Goal: Information Seeking & Learning: Find specific page/section

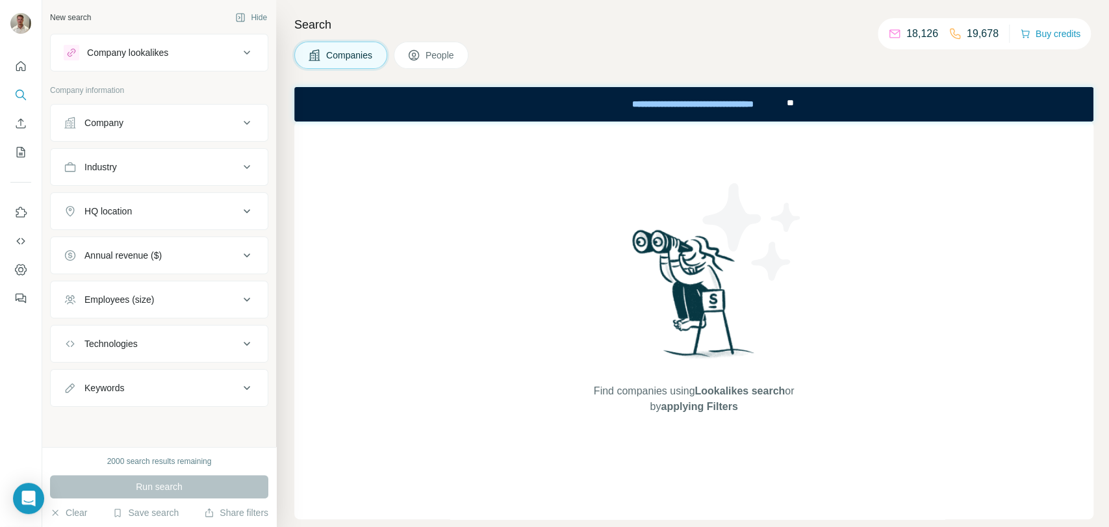
click at [233, 121] on div "Company" at bounding box center [151, 122] width 175 height 13
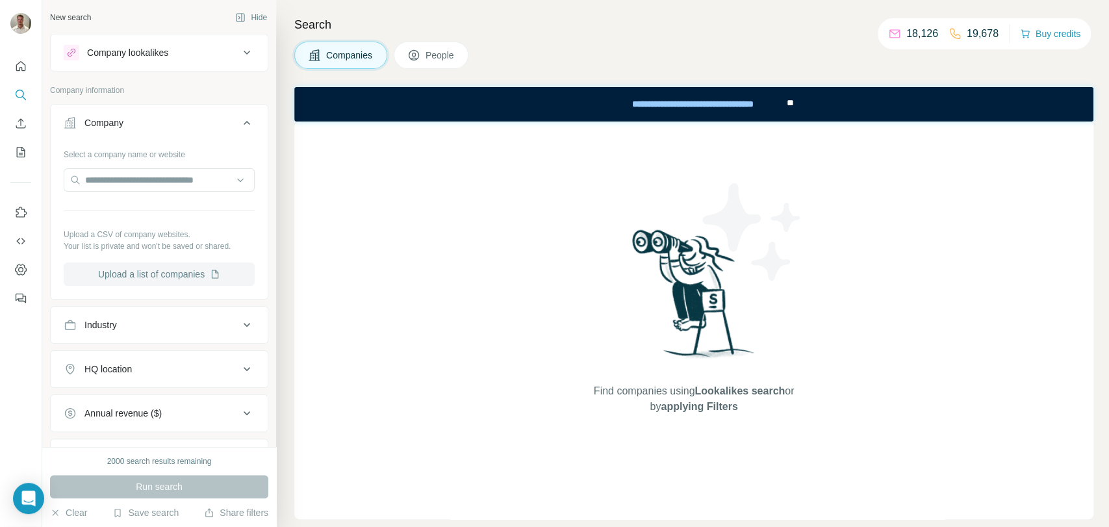
click at [173, 272] on button "Upload a list of companies" at bounding box center [159, 274] width 191 height 23
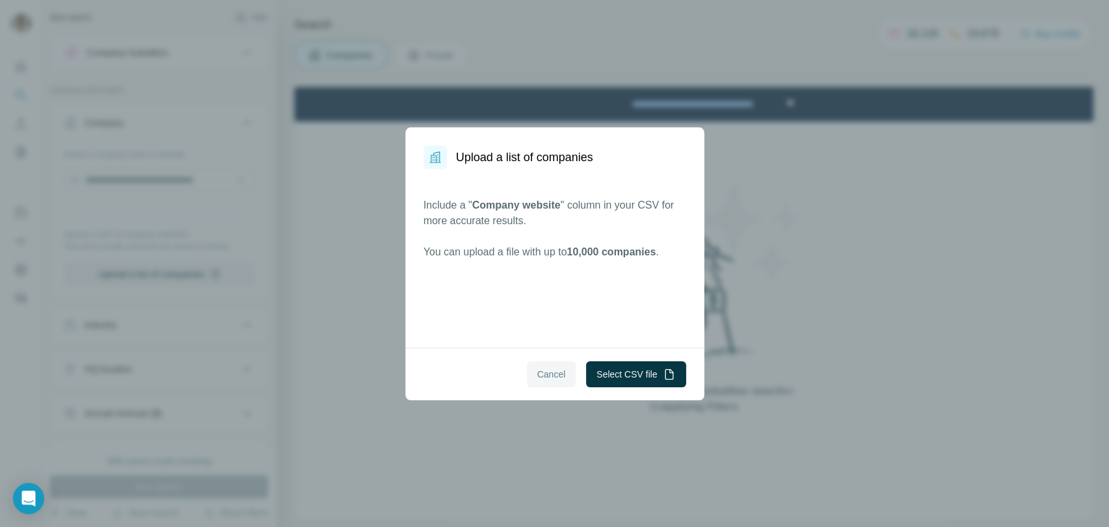
click at [537, 370] on span "Cancel" at bounding box center [551, 374] width 29 height 13
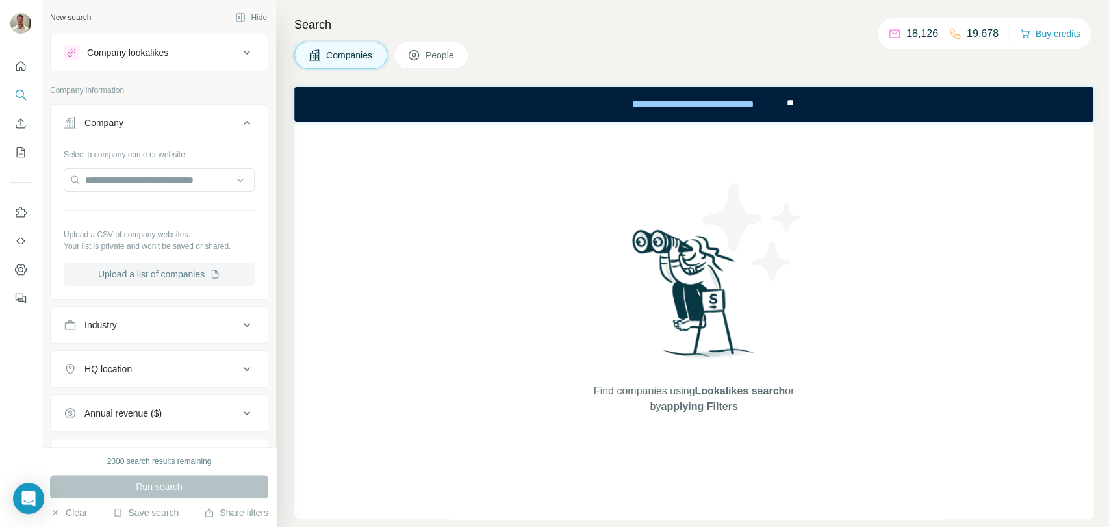
click at [153, 266] on button "Upload a list of companies" at bounding box center [159, 274] width 191 height 23
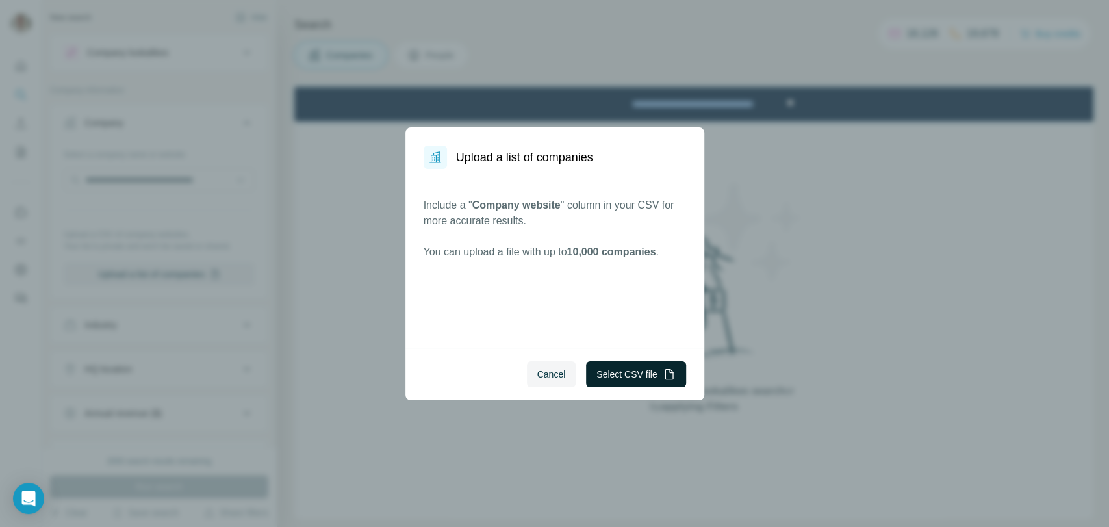
click at [638, 374] on button "Select CSV file" at bounding box center [635, 374] width 99 height 26
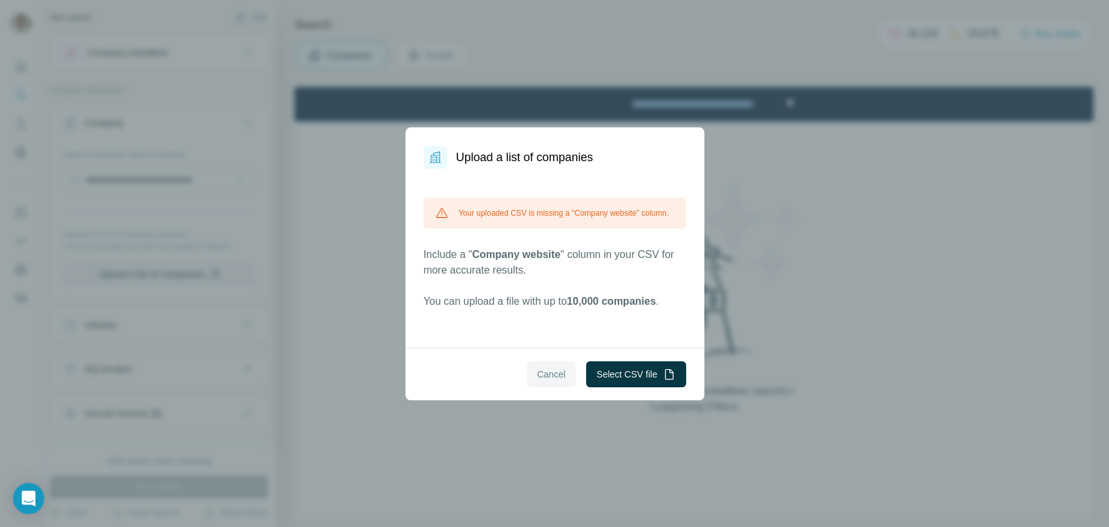
click at [551, 377] on span "Cancel" at bounding box center [551, 374] width 29 height 13
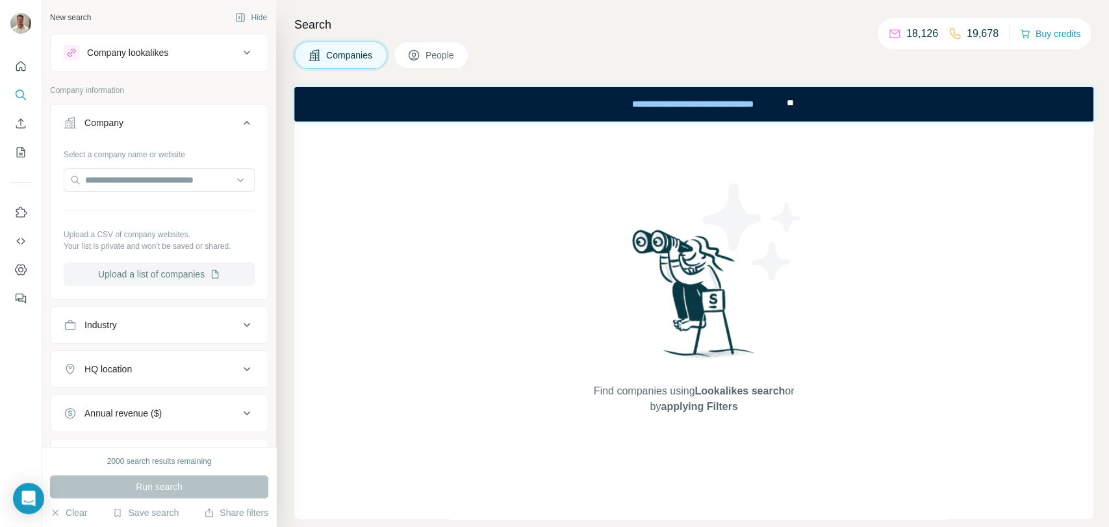
click at [155, 270] on button "Upload a list of companies" at bounding box center [159, 274] width 191 height 23
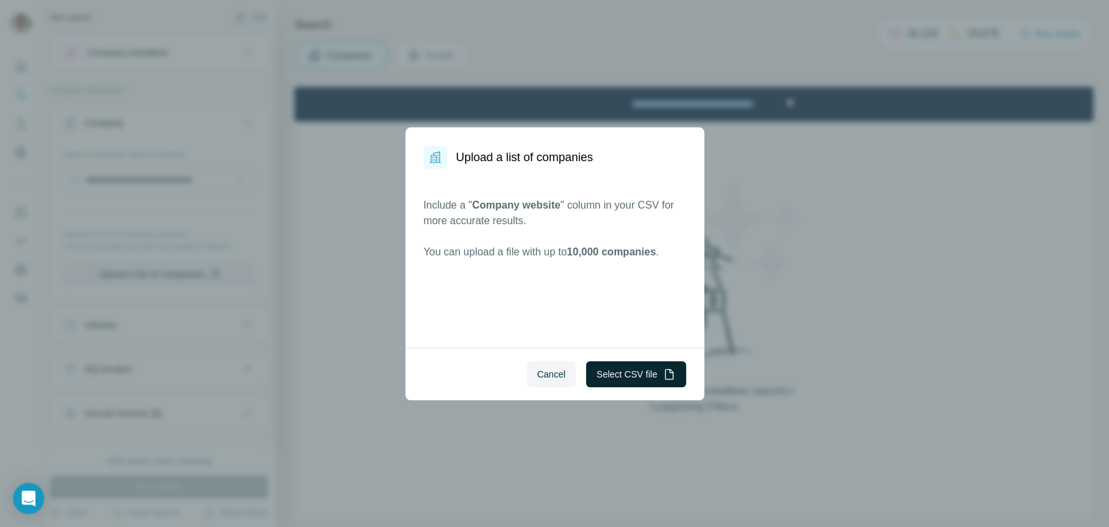
click at [641, 368] on button "Select CSV file" at bounding box center [635, 374] width 99 height 26
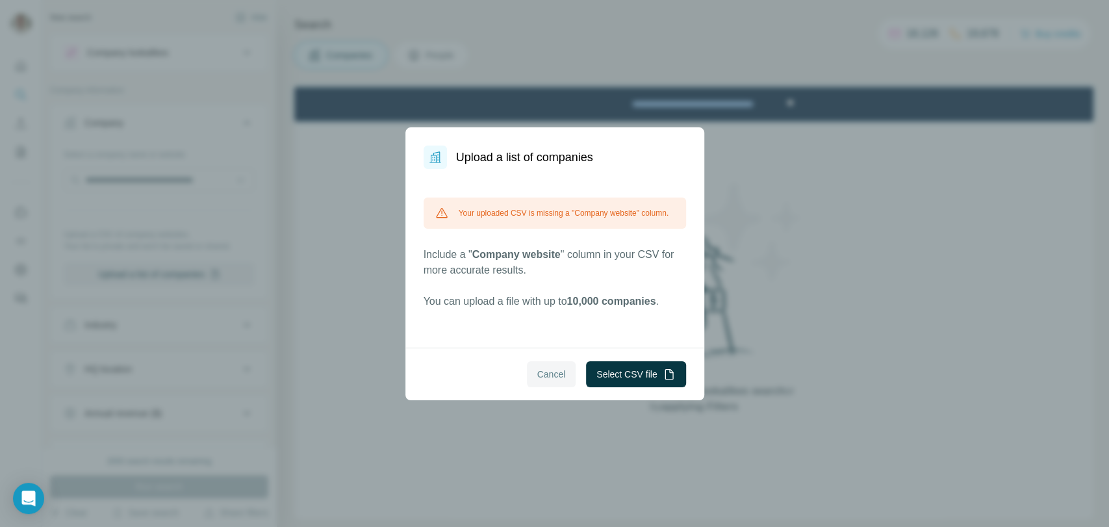
click at [545, 365] on button "Cancel" at bounding box center [551, 374] width 49 height 26
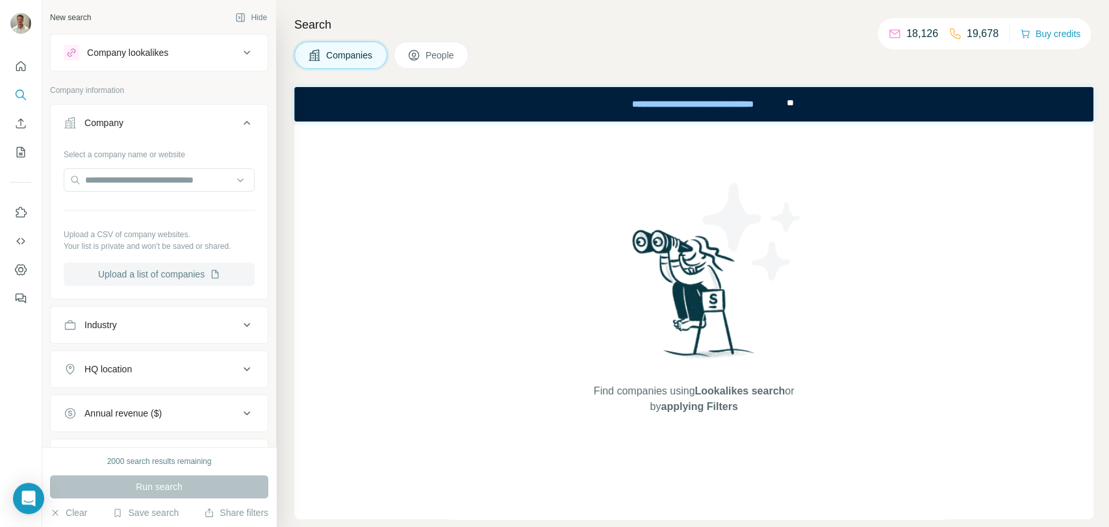
click at [151, 272] on button "Upload a list of companies" at bounding box center [159, 274] width 191 height 23
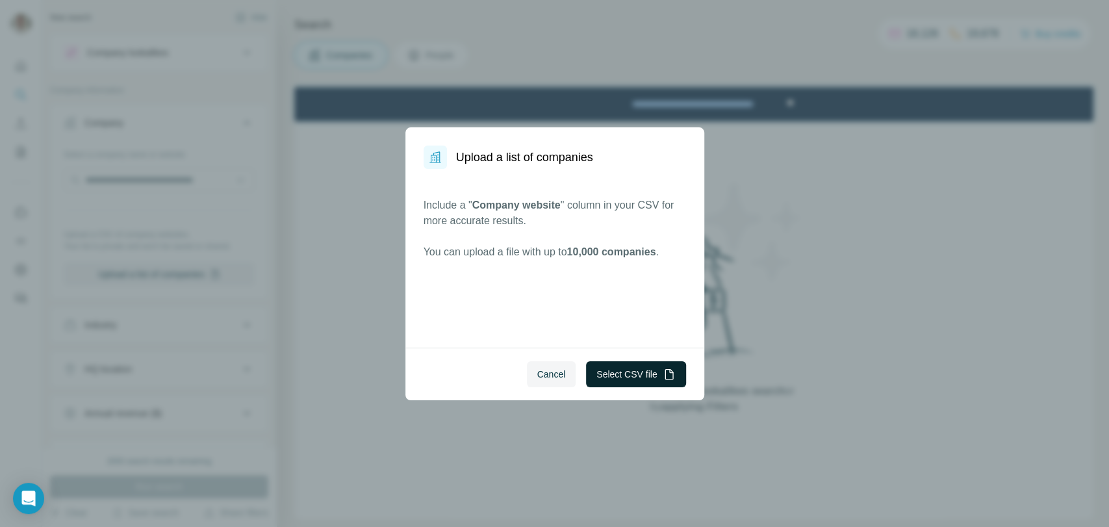
click at [655, 376] on button "Select CSV file" at bounding box center [635, 374] width 99 height 26
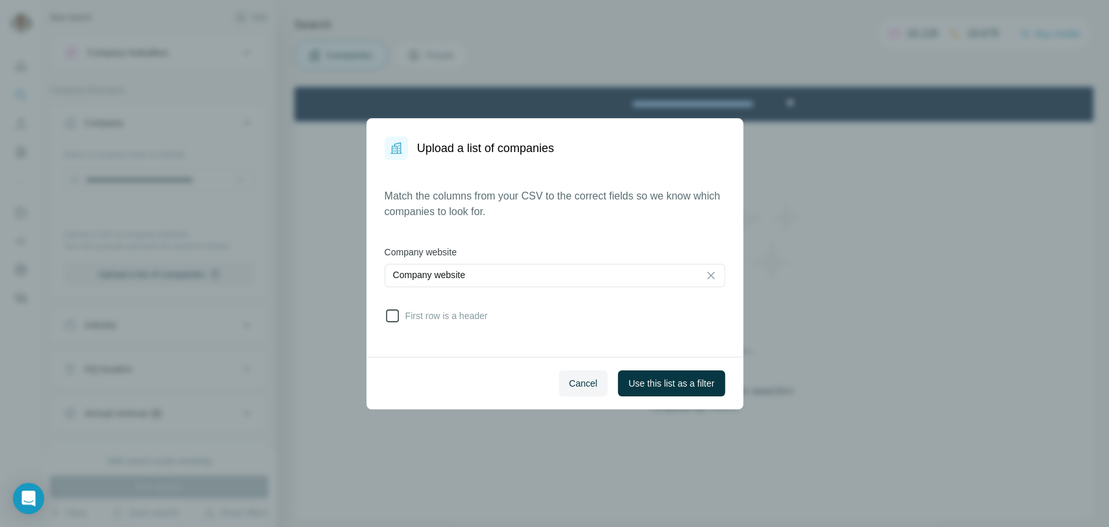
click at [409, 312] on span "First row is a header" at bounding box center [444, 315] width 88 height 13
click at [681, 381] on span "Use this list as a filter" at bounding box center [671, 383] width 86 height 13
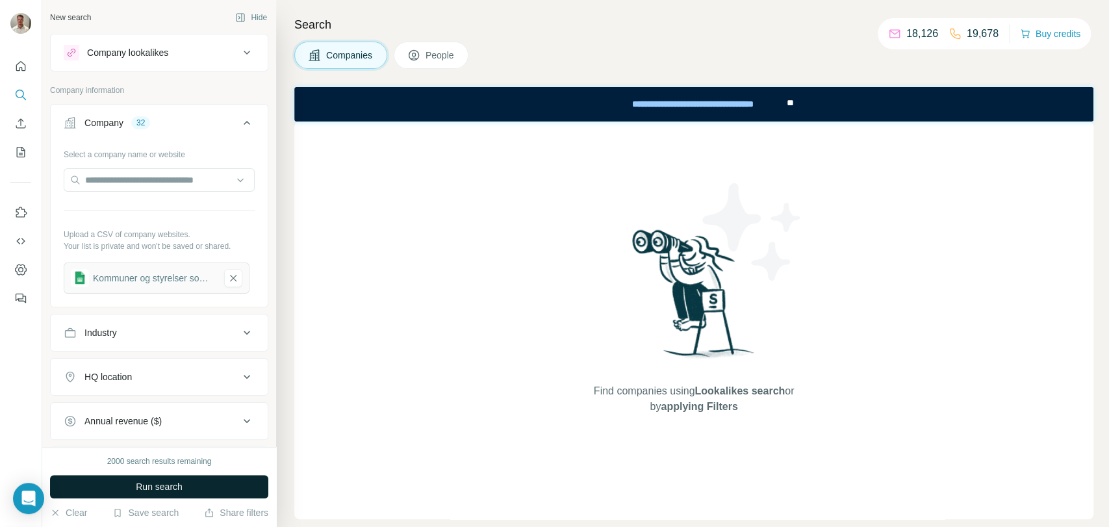
click at [165, 490] on span "Run search" at bounding box center [159, 486] width 47 height 13
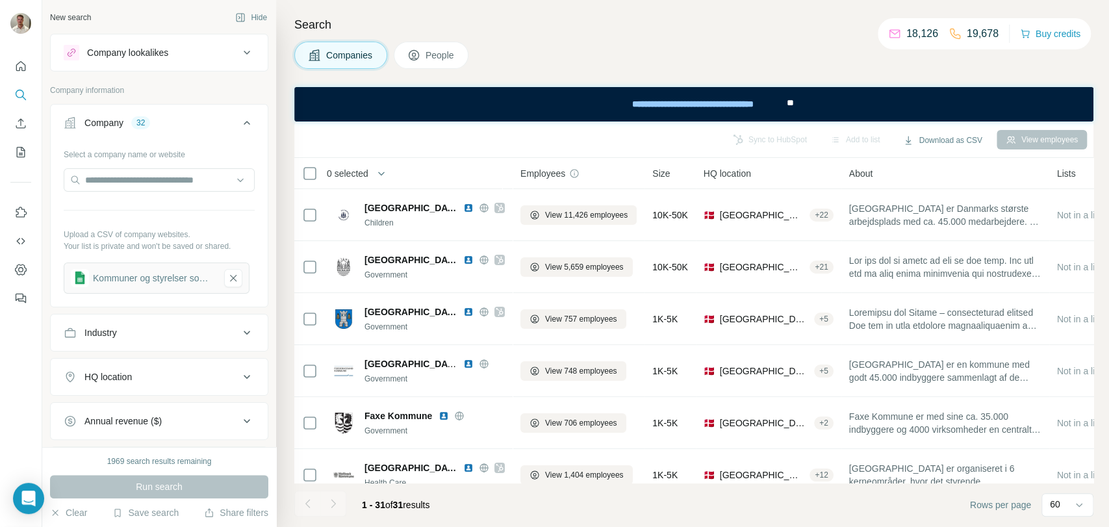
click at [187, 275] on div "Kommuner og styrelser som ikke [PERSON_NAME] - Kommuner i [GEOGRAPHIC_DATA] (2)" at bounding box center [154, 278] width 122 height 13
click at [236, 278] on icon "button" at bounding box center [233, 278] width 12 height 13
click at [159, 273] on button "Upload a list of companies" at bounding box center [159, 274] width 191 height 23
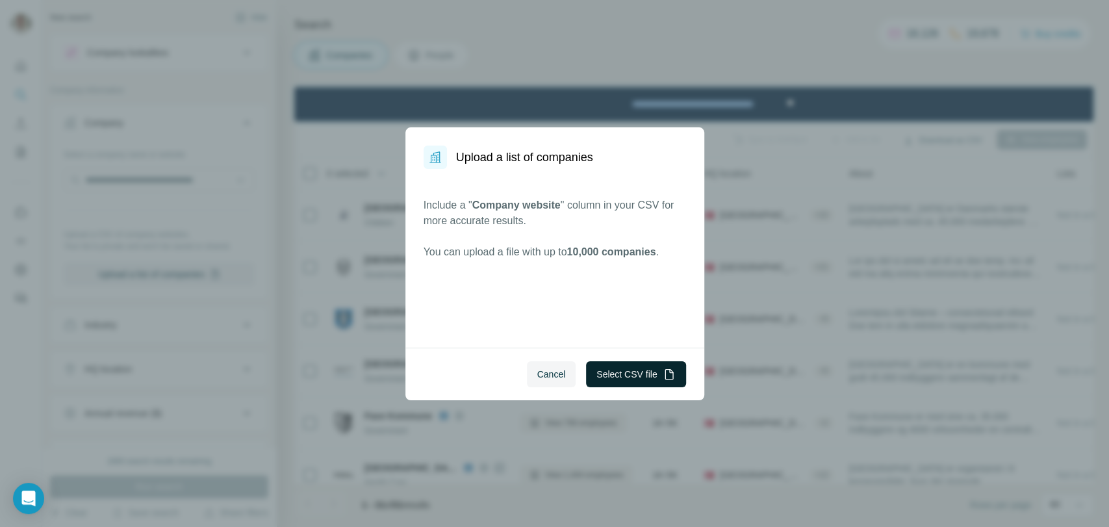
click at [643, 373] on button "Select CSV file" at bounding box center [635, 374] width 99 height 26
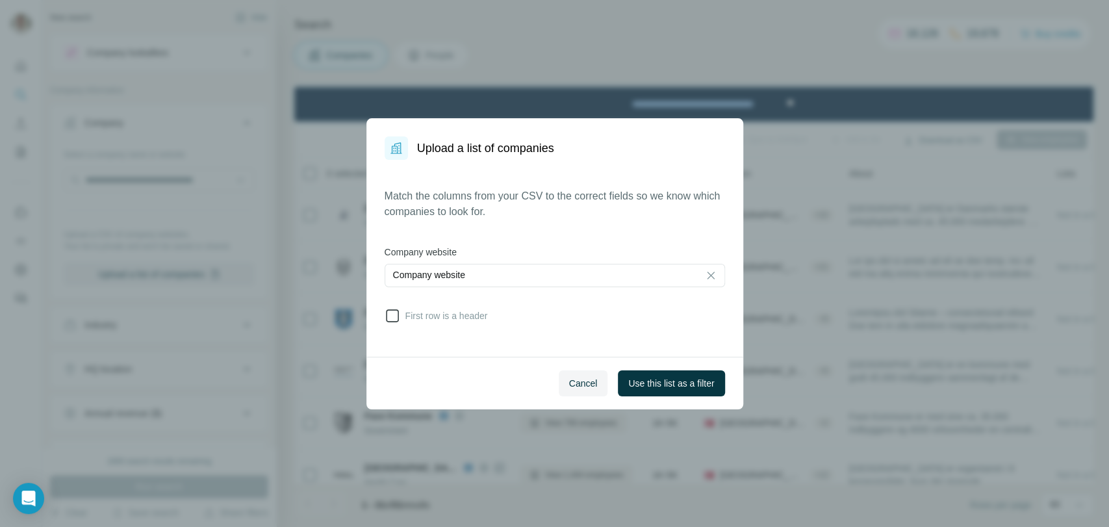
click at [394, 310] on icon at bounding box center [392, 315] width 13 height 13
click at [398, 313] on icon at bounding box center [392, 315] width 13 height 13
click at [703, 385] on span "Use this list as a filter" at bounding box center [671, 383] width 86 height 13
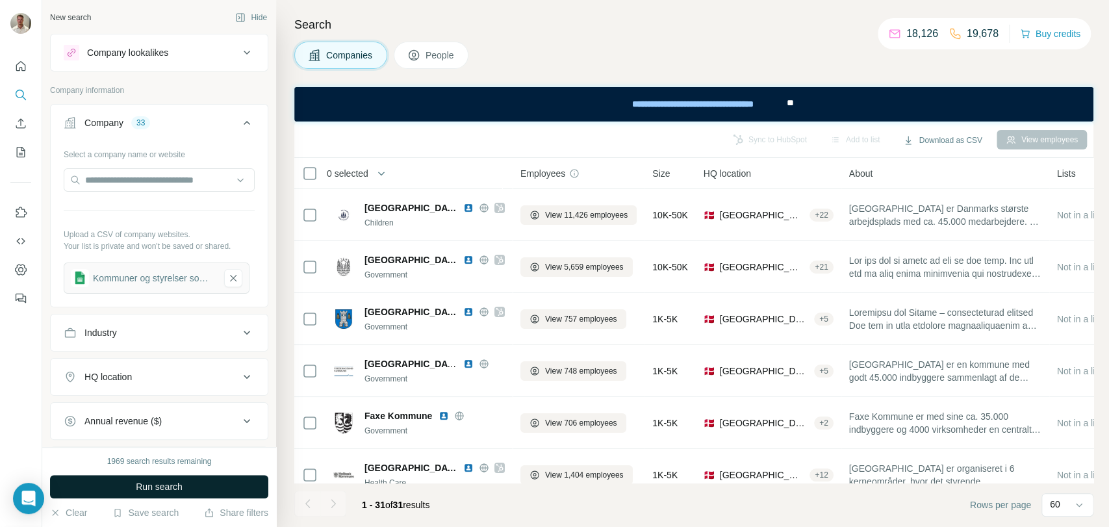
click at [187, 480] on button "Run search" at bounding box center [159, 486] width 218 height 23
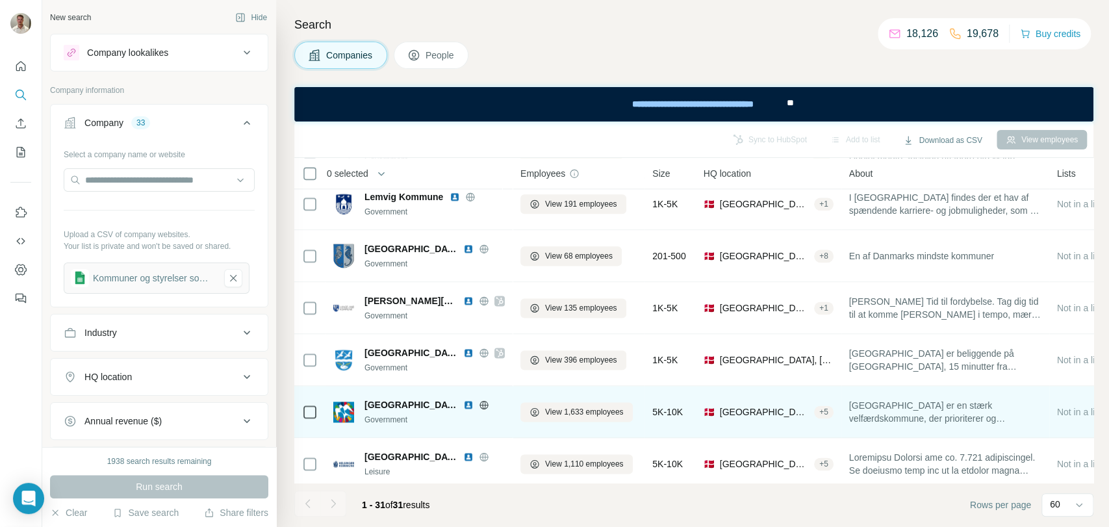
scroll to position [1325, 0]
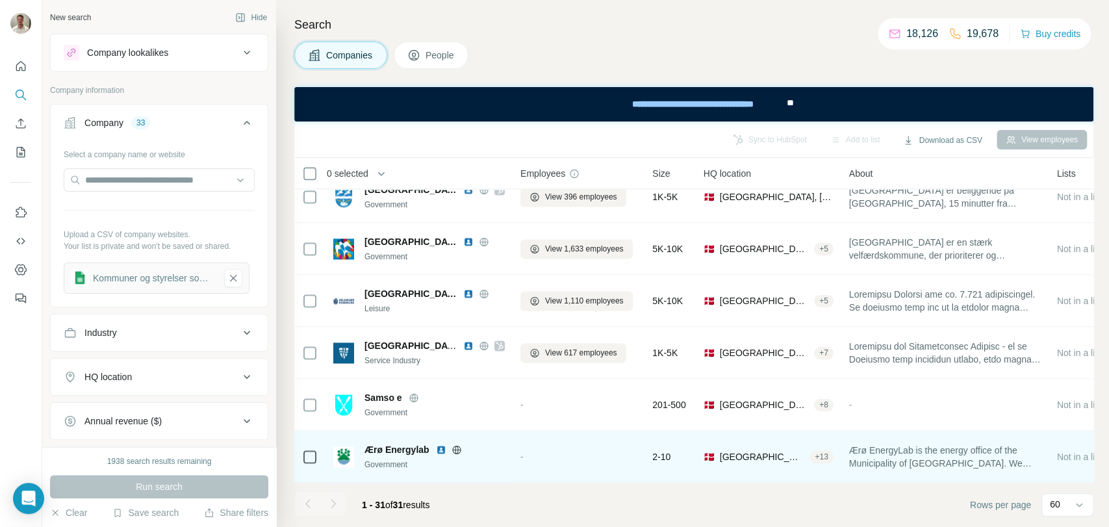
click at [392, 443] on span "Ærø Energylab" at bounding box center [397, 449] width 65 height 13
click at [458, 445] on icon at bounding box center [457, 450] width 10 height 10
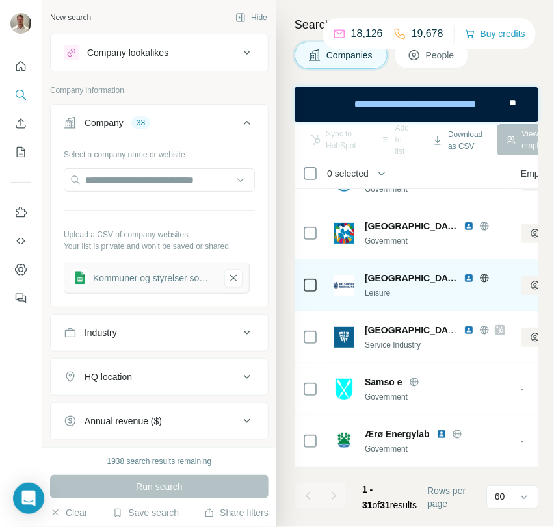
scroll to position [1352, 0]
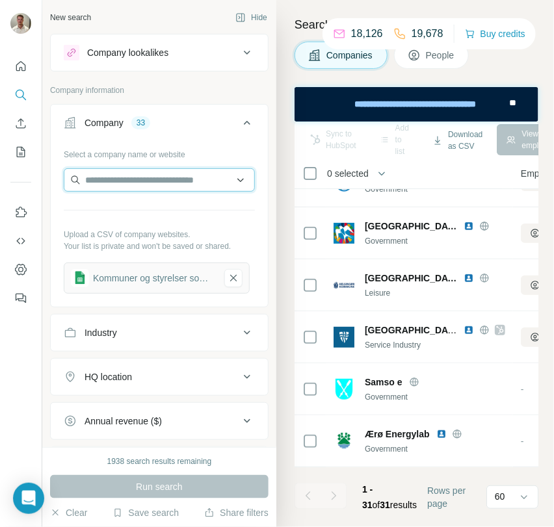
click at [127, 180] on input "text" at bounding box center [159, 179] width 191 height 23
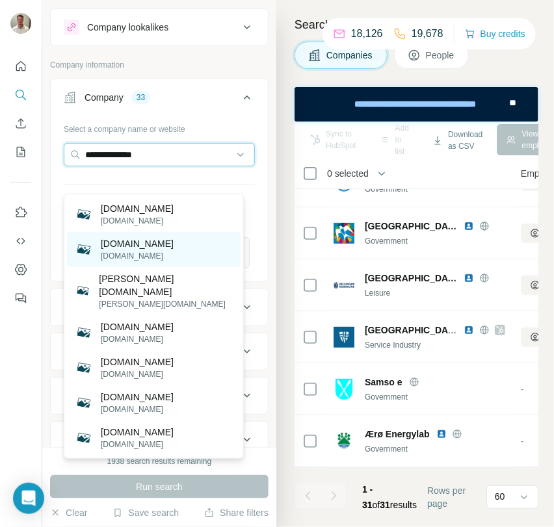
scroll to position [0, 0]
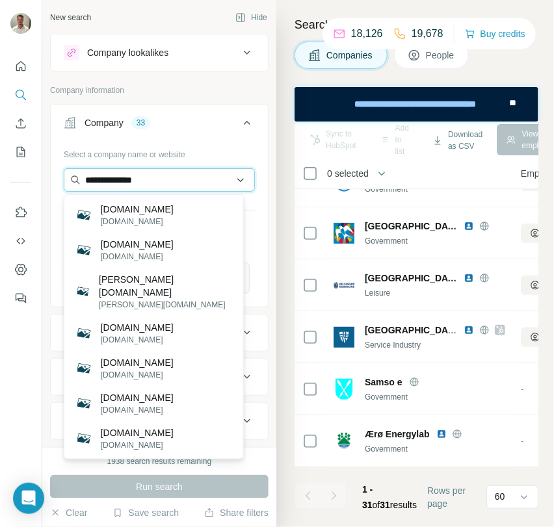
click at [175, 180] on input "**********" at bounding box center [159, 179] width 191 height 23
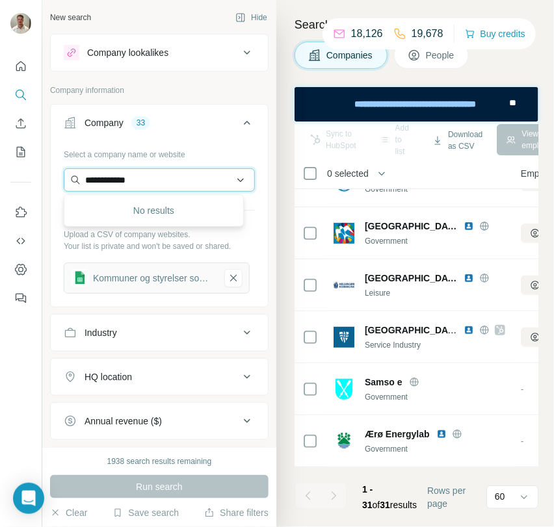
type input "**********"
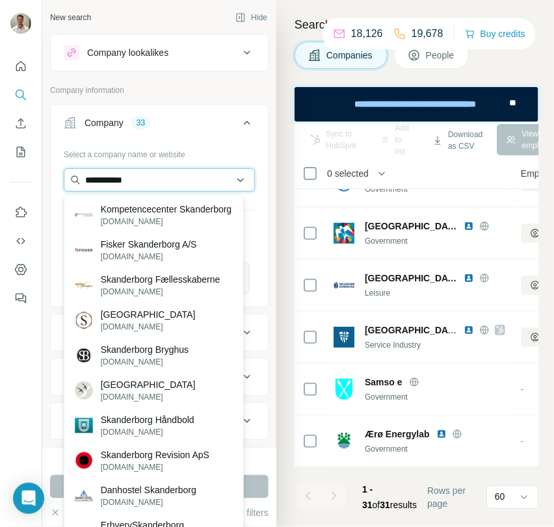
drag, startPoint x: 101, startPoint y: 186, endPoint x: 82, endPoint y: 183, distance: 19.7
click at [82, 183] on input "**********" at bounding box center [159, 179] width 191 height 23
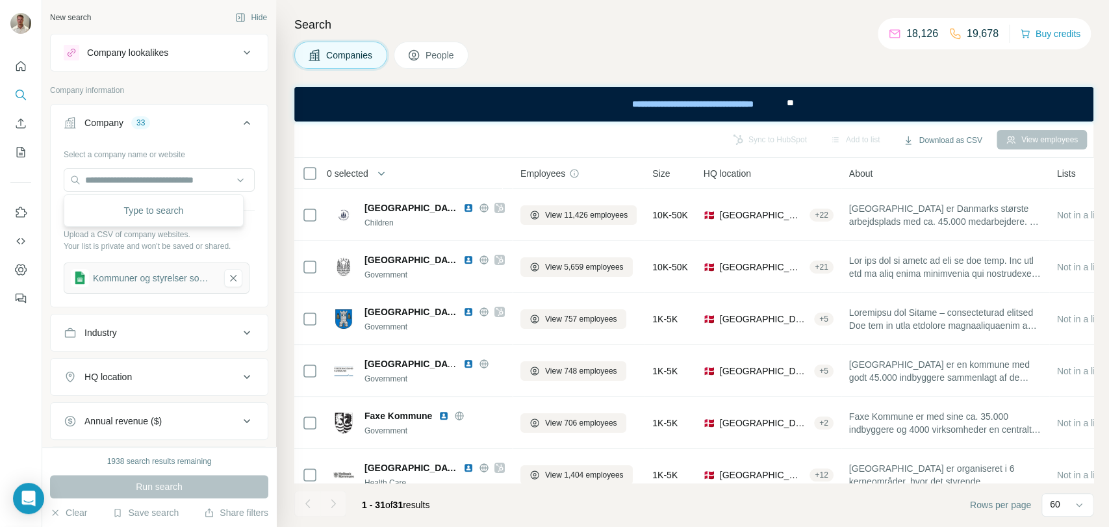
click at [445, 52] on span "People" at bounding box center [441, 55] width 30 height 13
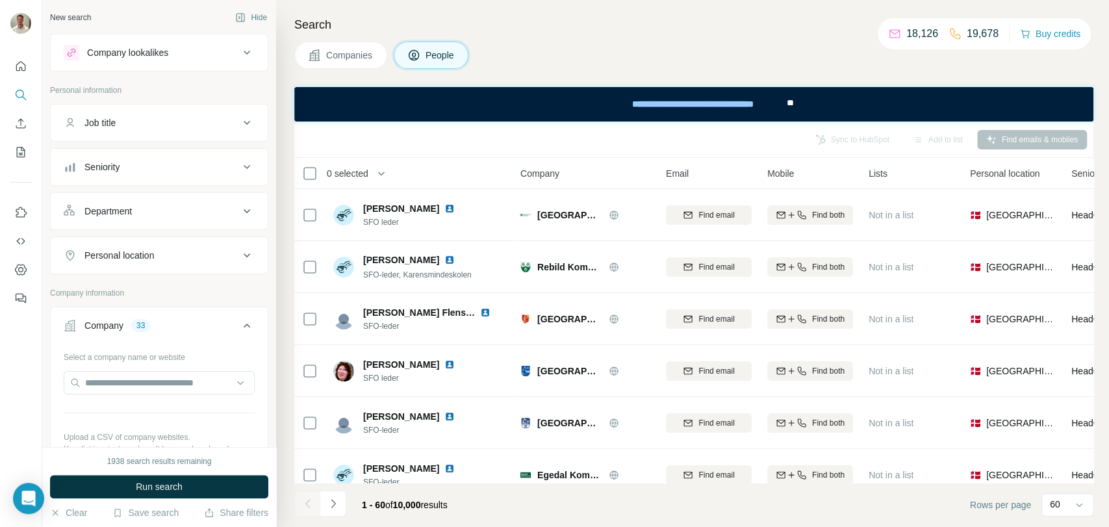
click at [359, 57] on span "Companies" at bounding box center [349, 55] width 47 height 13
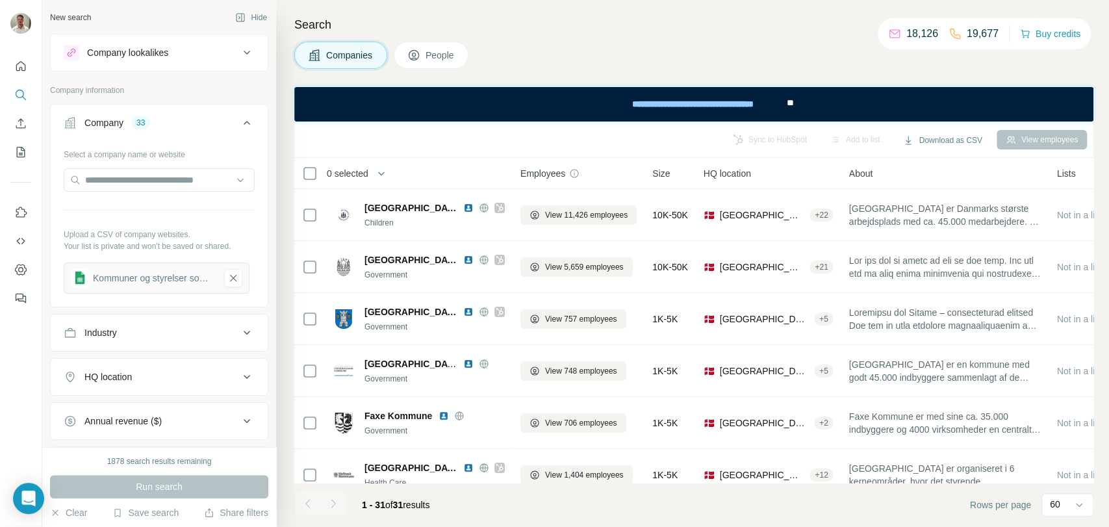
click at [427, 48] on button "People" at bounding box center [431, 55] width 75 height 27
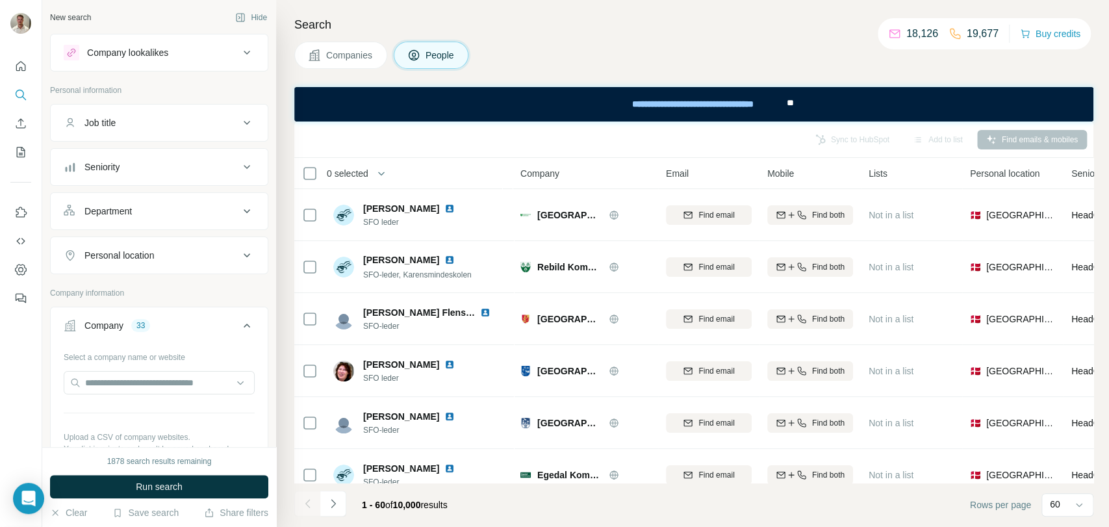
click at [174, 125] on div "Job title" at bounding box center [151, 122] width 175 height 13
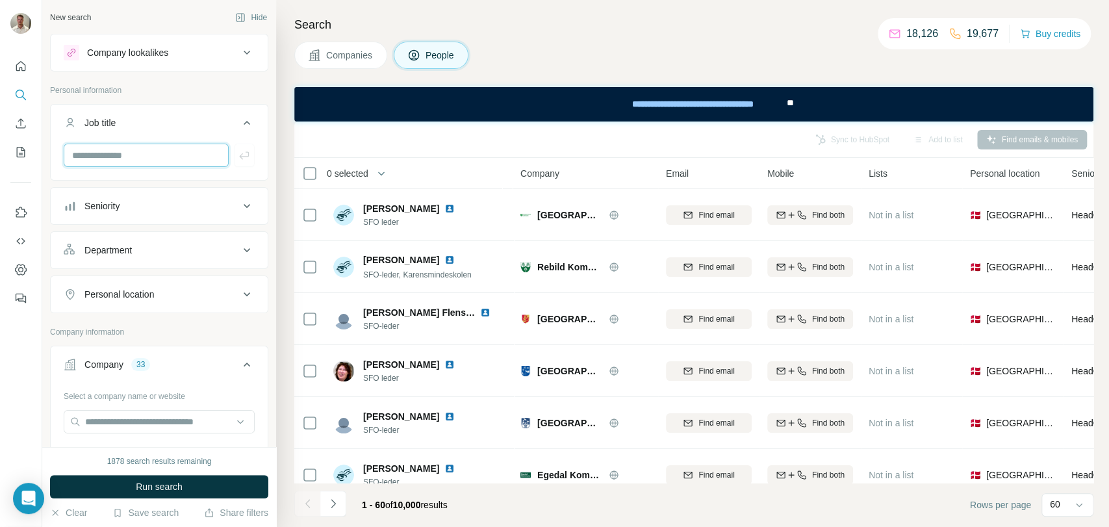
click at [177, 148] on input "text" at bounding box center [146, 155] width 165 height 23
type input "**********"
click at [238, 155] on icon "button" at bounding box center [244, 155] width 13 height 13
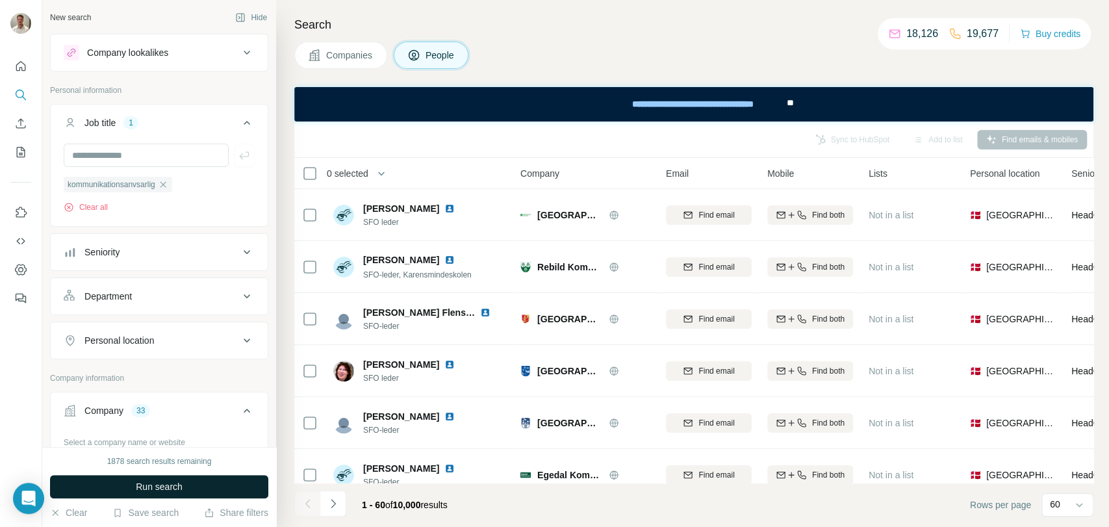
click at [168, 489] on span "Run search" at bounding box center [159, 486] width 47 height 13
click at [188, 335] on div "Personal location" at bounding box center [151, 340] width 175 height 13
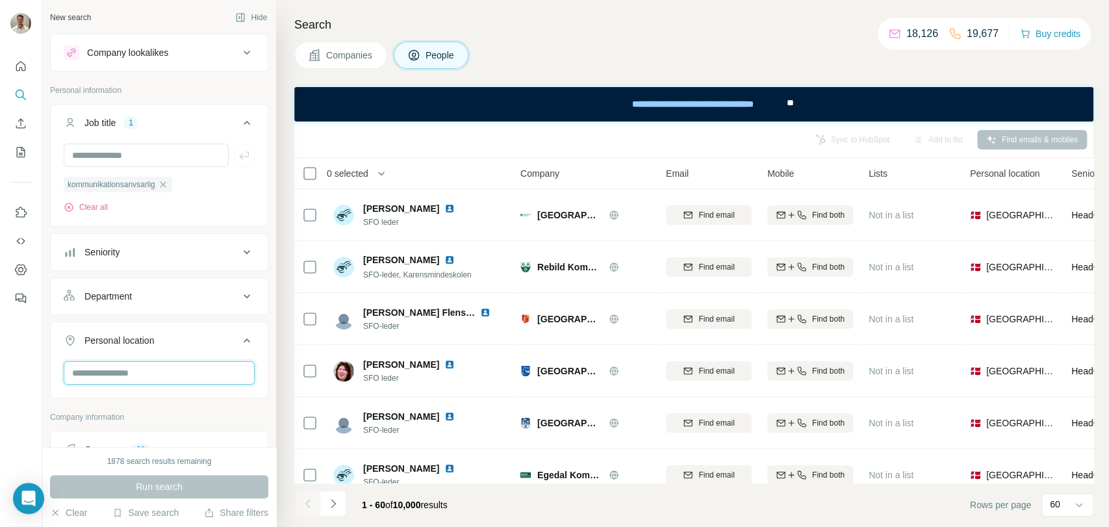
click at [151, 376] on input "text" at bounding box center [159, 372] width 191 height 23
type input "*******"
click at [166, 405] on div "🇩🇰 [GEOGRAPHIC_DATA]" at bounding box center [154, 407] width 158 height 16
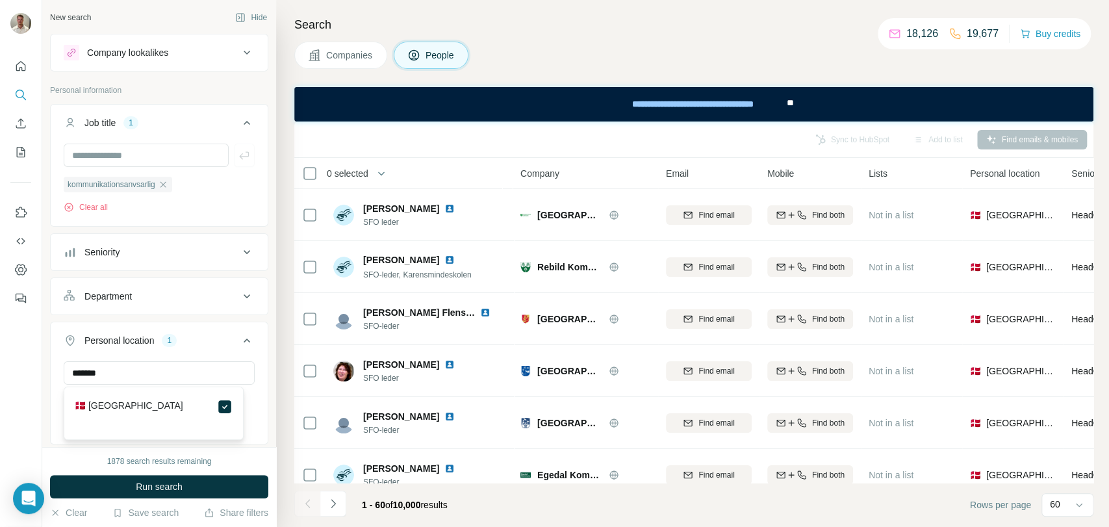
click at [205, 484] on button "Run search" at bounding box center [159, 486] width 218 height 23
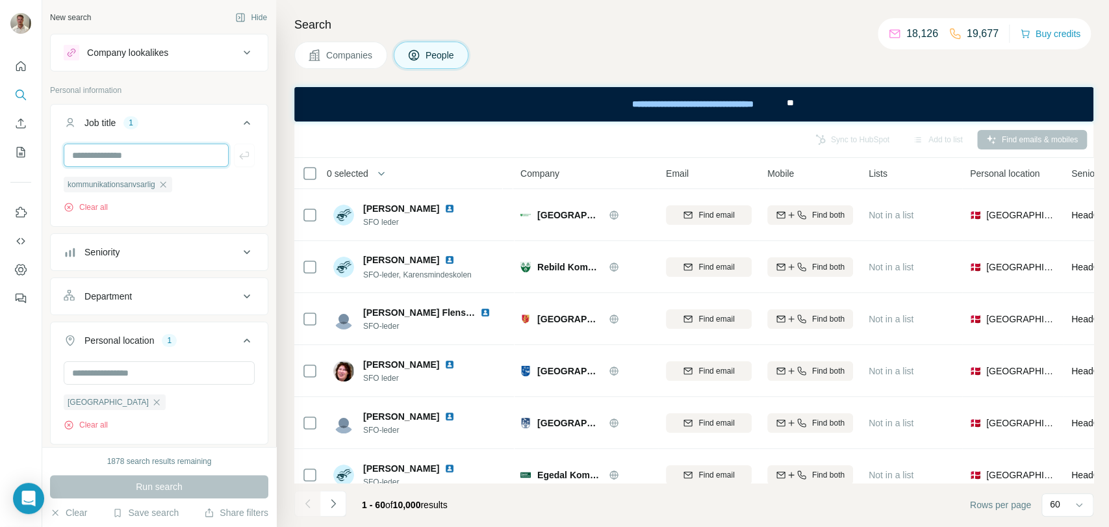
click at [161, 158] on input "text" at bounding box center [146, 155] width 165 height 23
type input "**********"
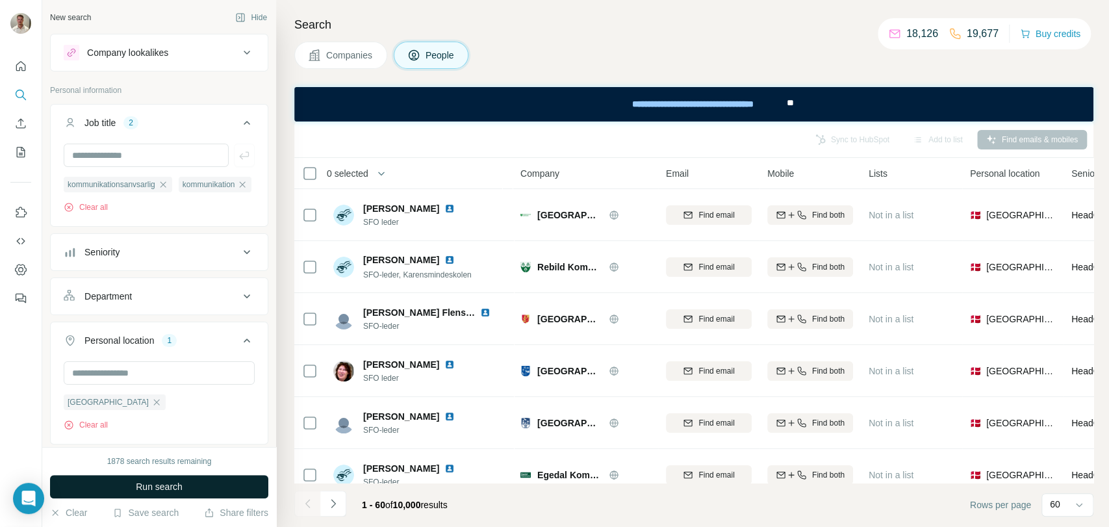
click at [162, 481] on span "Run search" at bounding box center [159, 486] width 47 height 13
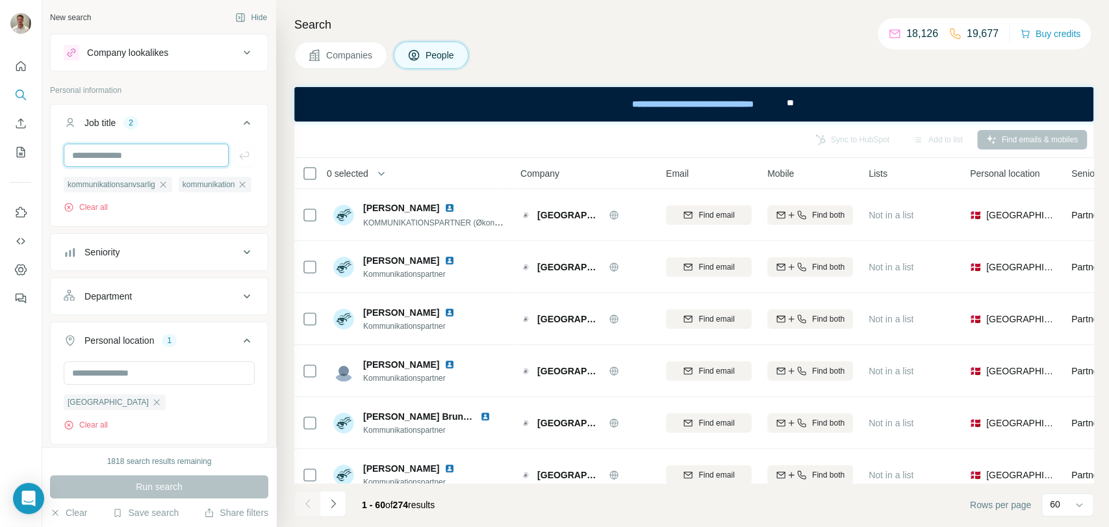
click at [145, 159] on input "text" at bounding box center [146, 155] width 165 height 23
type input "**"
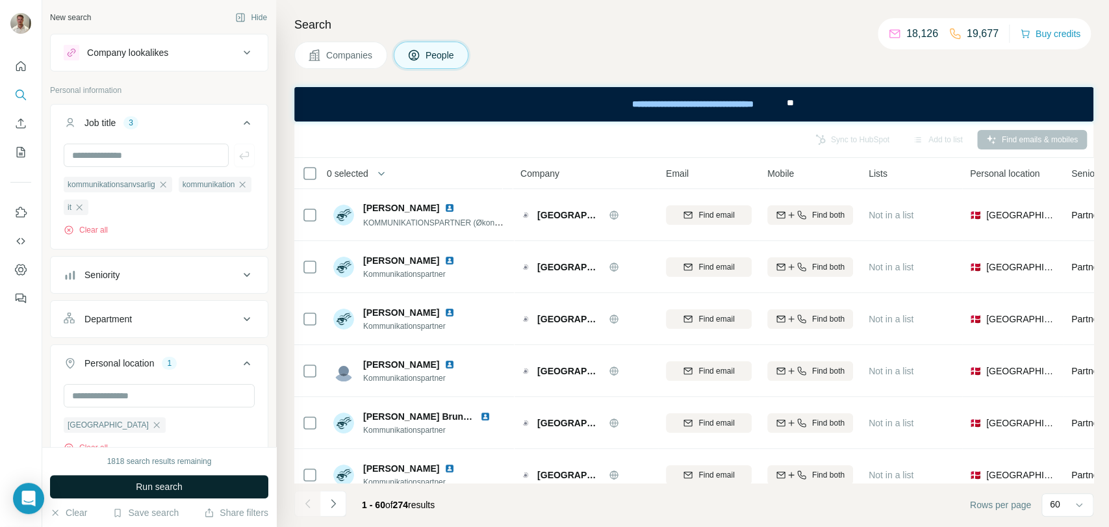
click at [177, 485] on span "Run search" at bounding box center [159, 486] width 47 height 13
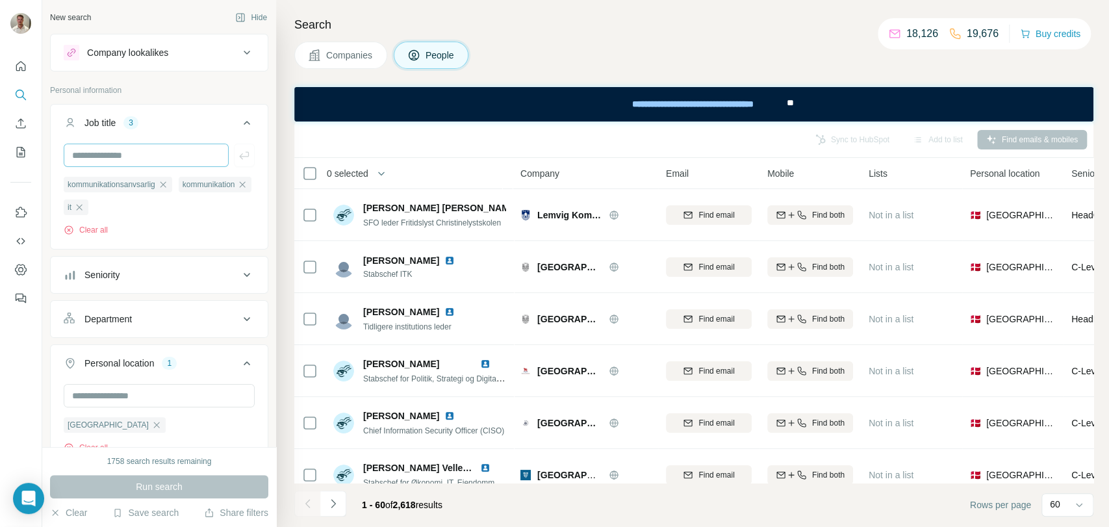
drag, startPoint x: 161, startPoint y: 207, endPoint x: 155, endPoint y: 161, distance: 45.8
click at [84, 207] on icon "button" at bounding box center [79, 207] width 10 height 10
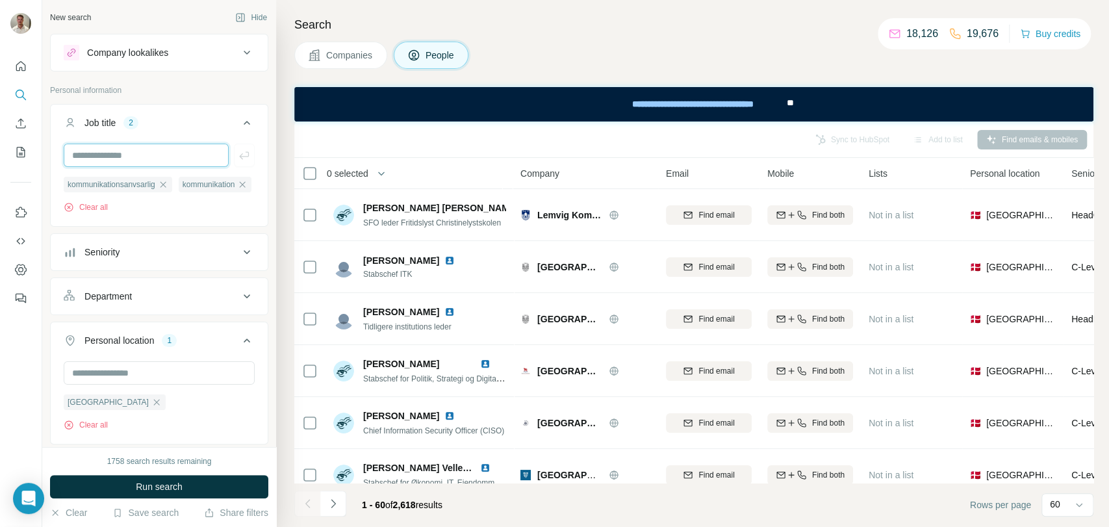
click at [156, 159] on input "text" at bounding box center [146, 155] width 165 height 23
type input "*******"
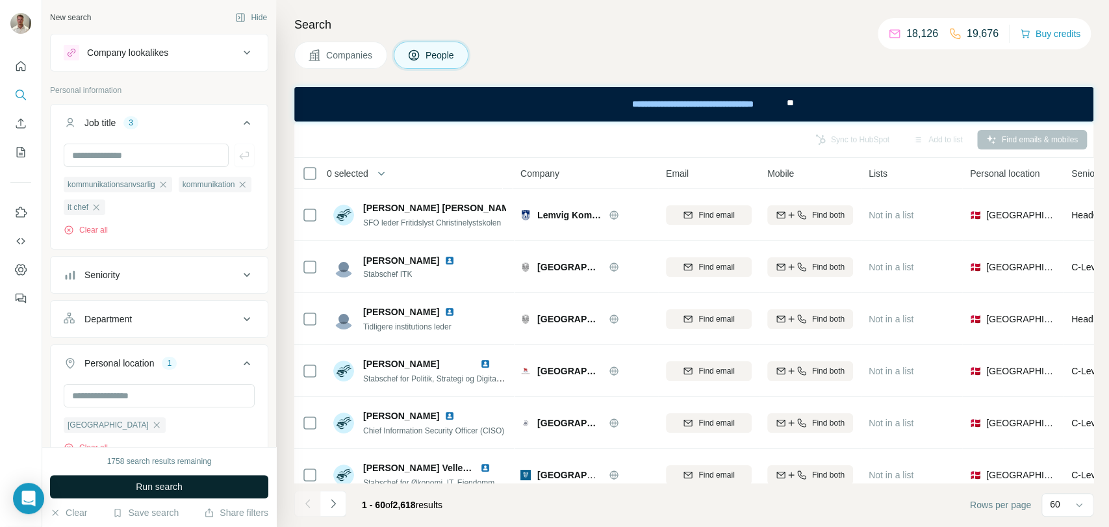
click at [194, 482] on button "Run search" at bounding box center [159, 486] width 218 height 23
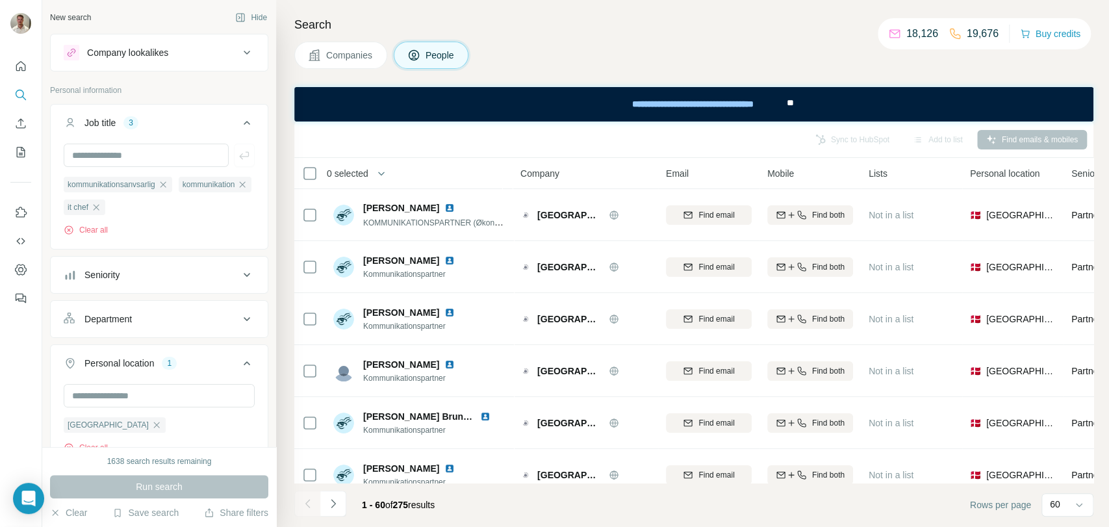
click at [166, 183] on icon "button" at bounding box center [163, 184] width 6 height 6
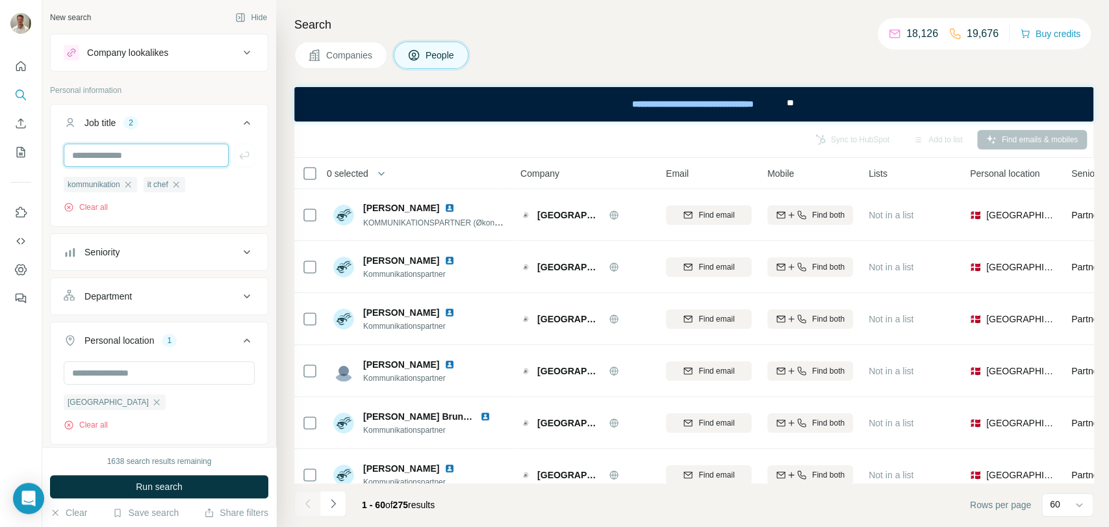
click at [172, 159] on input "text" at bounding box center [146, 155] width 165 height 23
type input "**********"
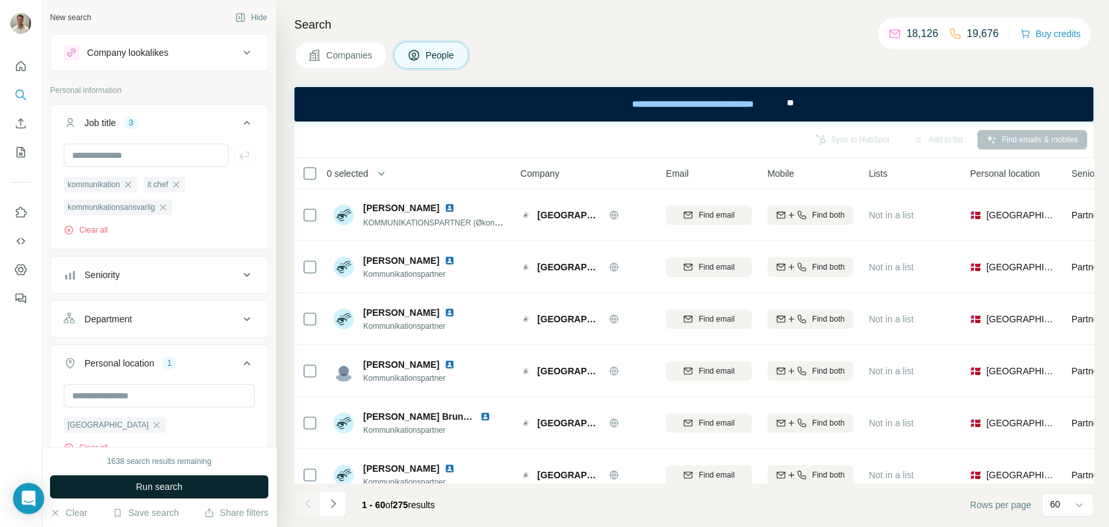
click at [169, 485] on span "Run search" at bounding box center [159, 486] width 47 height 13
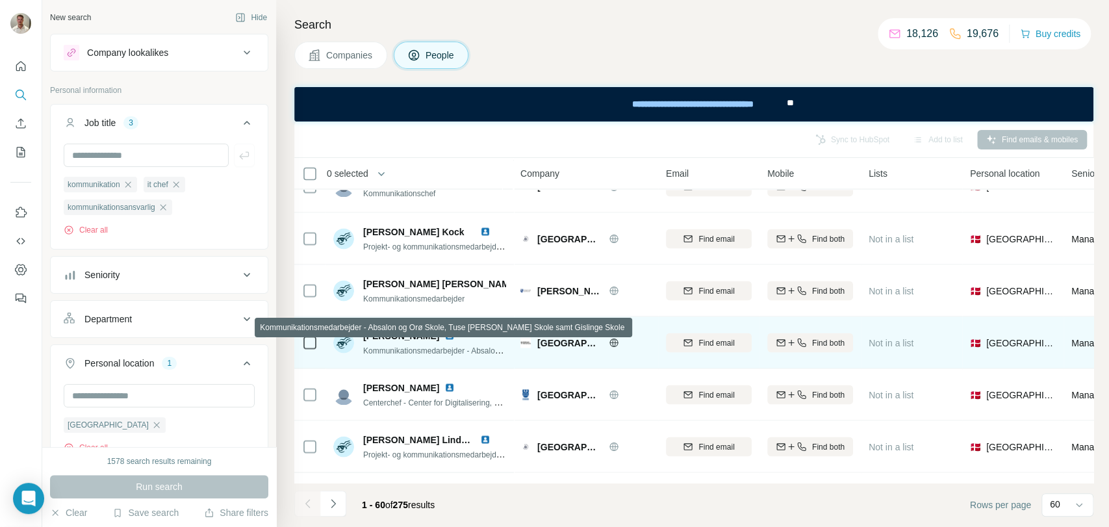
scroll to position [1516, 0]
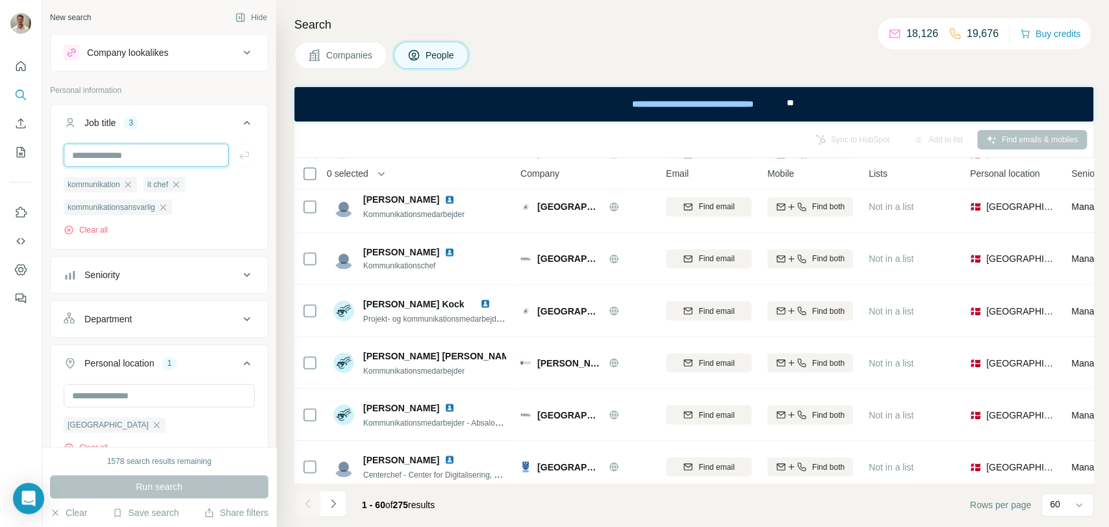
click at [109, 153] on input "text" at bounding box center [146, 155] width 165 height 23
type input "**********"
click at [240, 149] on button "button" at bounding box center [244, 155] width 21 height 23
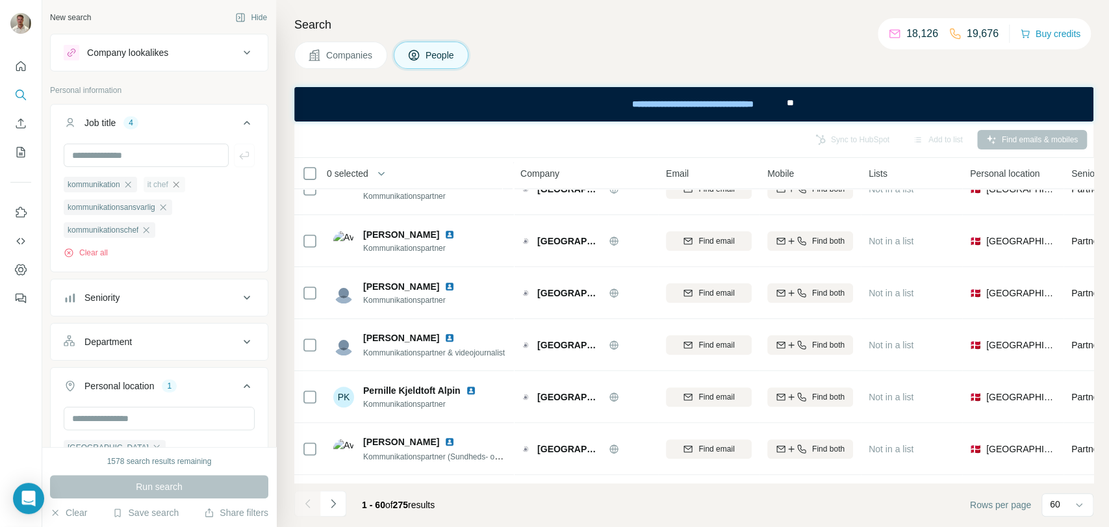
scroll to position [1516, 0]
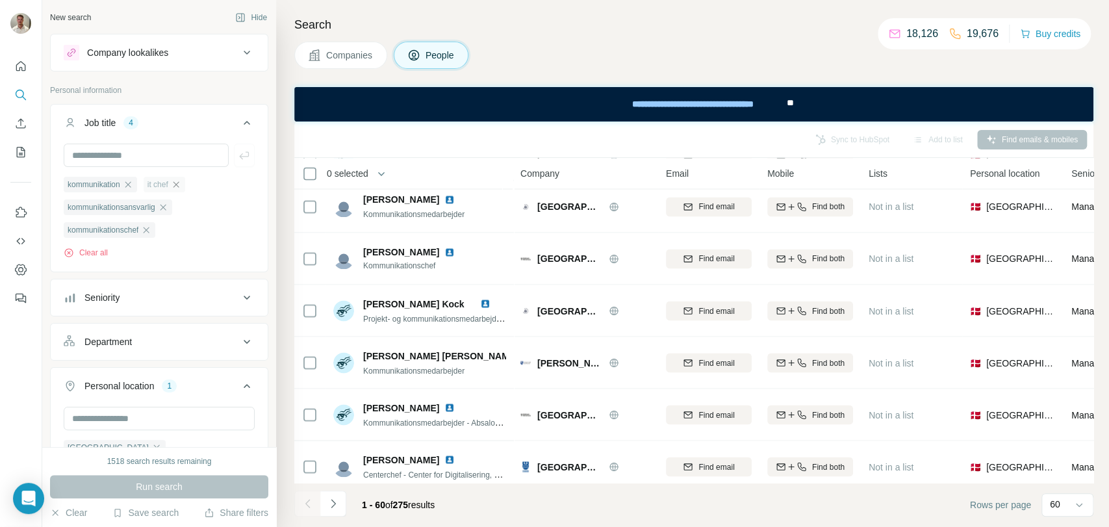
click at [179, 184] on icon "button" at bounding box center [176, 184] width 6 height 6
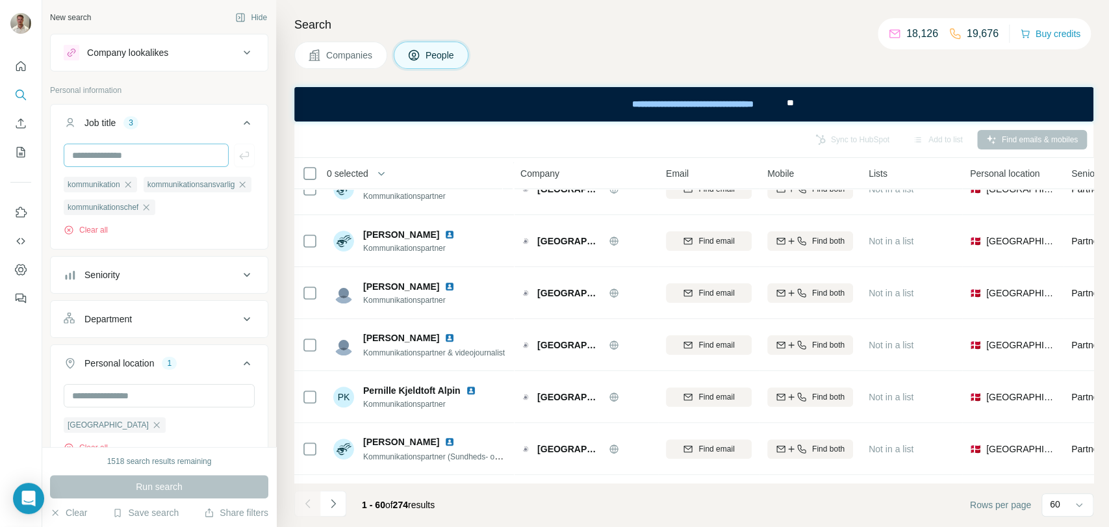
scroll to position [1516, 0]
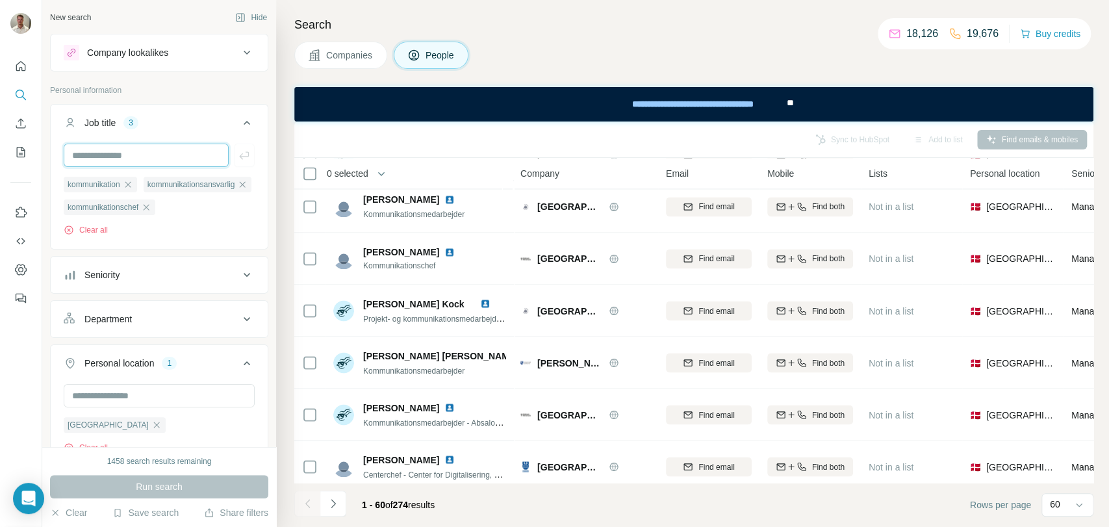
click at [163, 157] on input "text" at bounding box center [146, 155] width 165 height 23
type input "*******"
click at [238, 160] on icon "button" at bounding box center [244, 155] width 13 height 13
click at [141, 152] on input "text" at bounding box center [146, 155] width 165 height 23
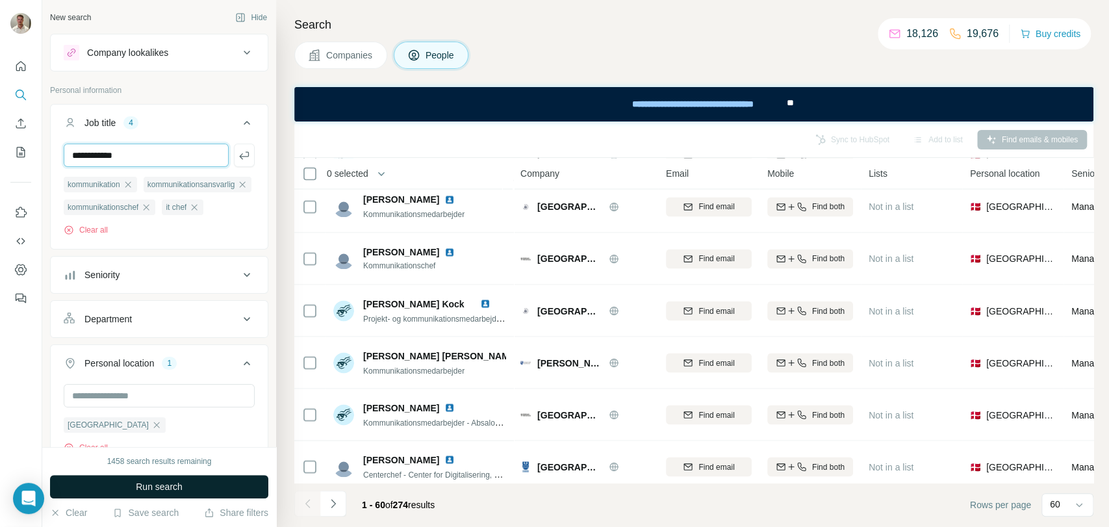
type input "**********"
click at [149, 485] on span "Run search" at bounding box center [159, 486] width 47 height 13
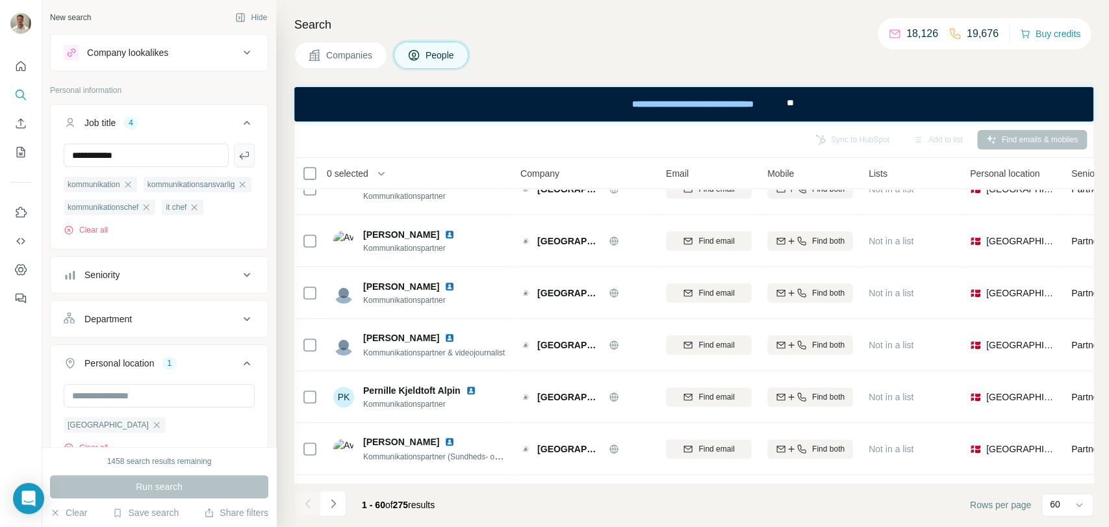
scroll to position [1516, 0]
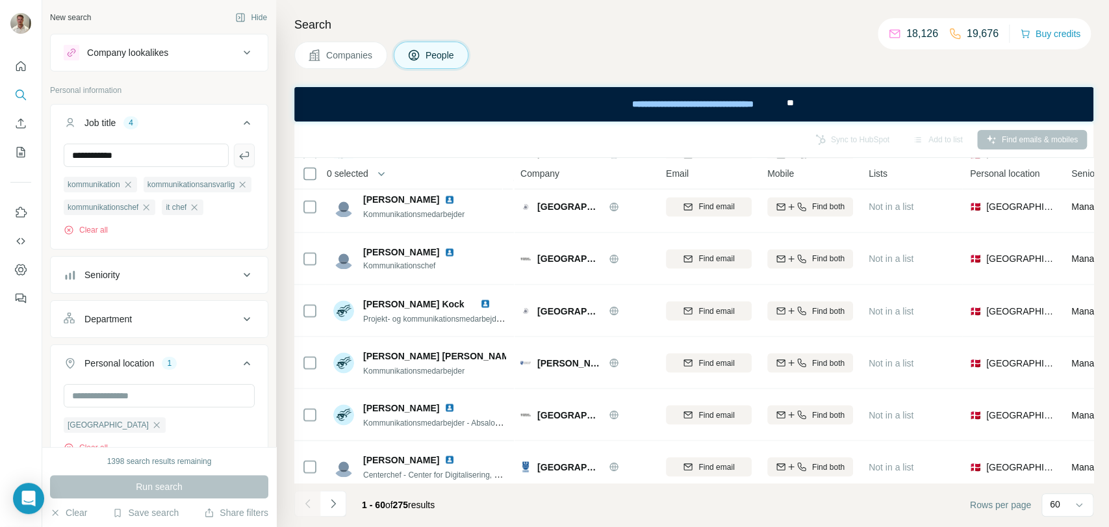
click at [238, 155] on icon "button" at bounding box center [244, 155] width 13 height 13
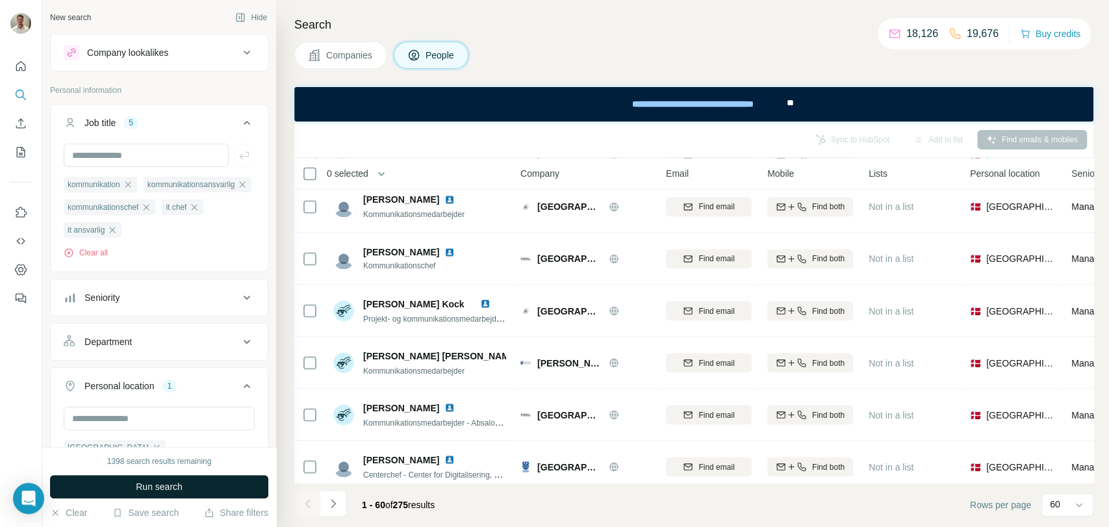
click at [174, 489] on span "Run search" at bounding box center [159, 486] width 47 height 13
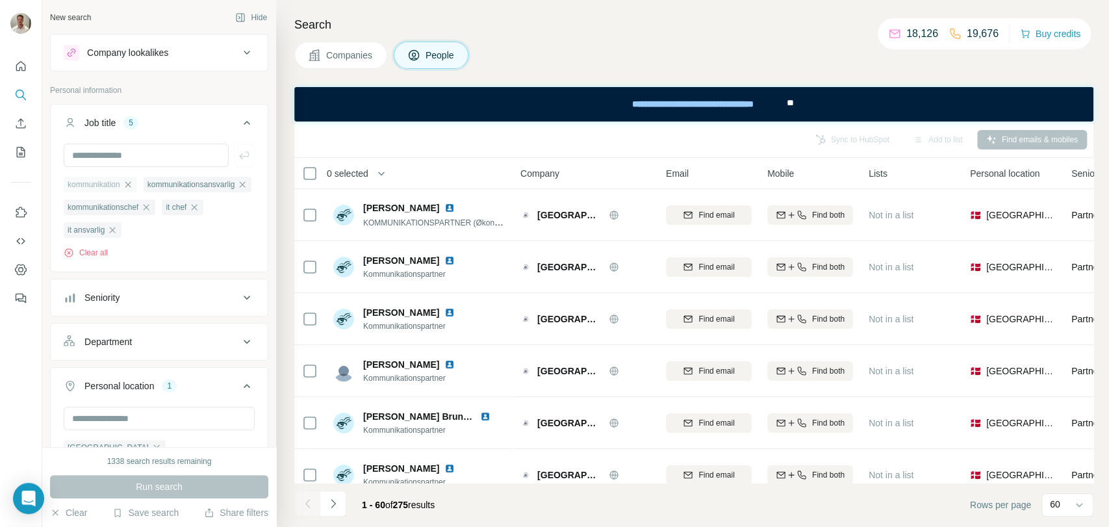
click at [128, 183] on icon "button" at bounding box center [128, 184] width 10 height 10
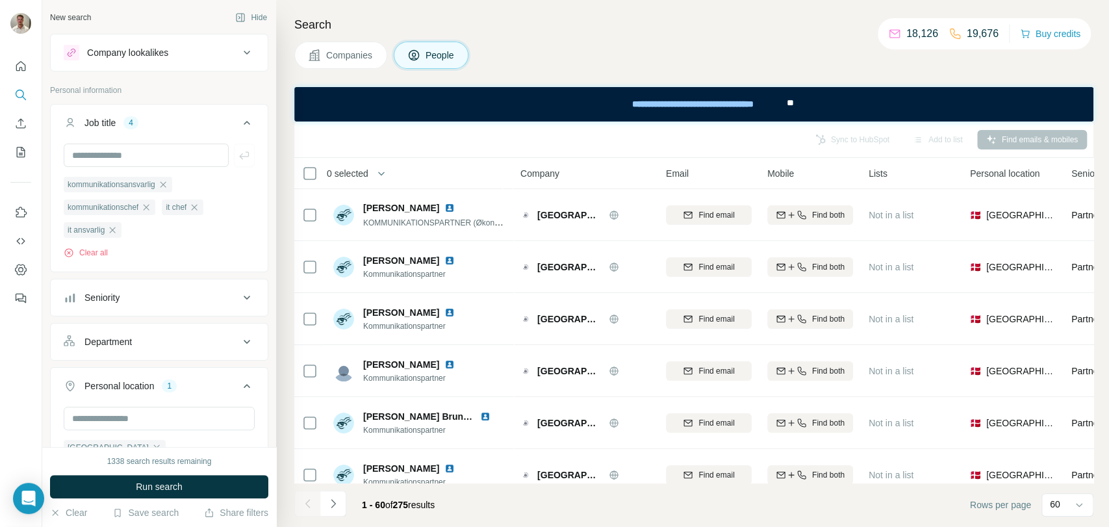
click at [161, 486] on span "Run search" at bounding box center [159, 486] width 47 height 13
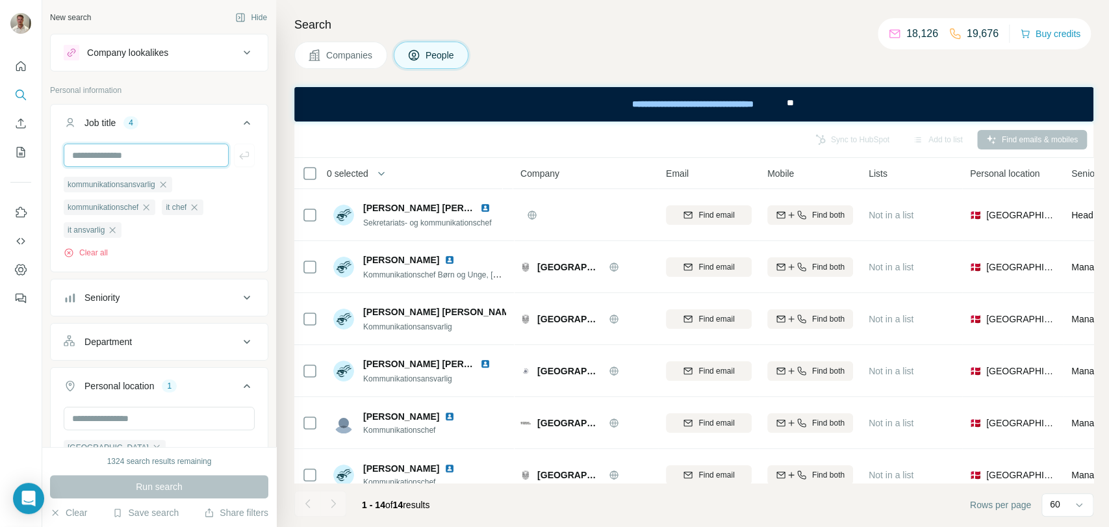
click at [168, 155] on input "text" at bounding box center [146, 155] width 165 height 23
type input "**********"
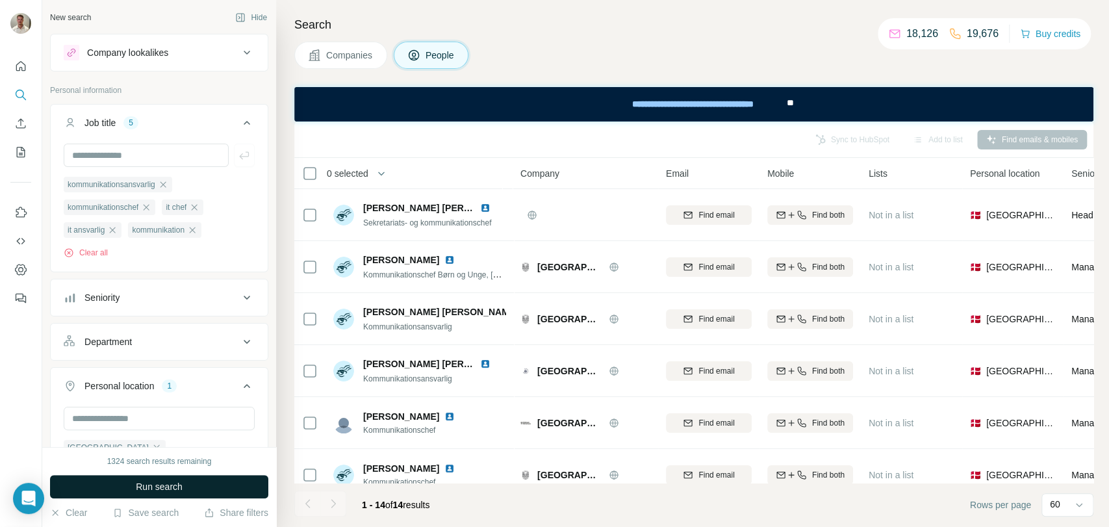
click at [189, 490] on button "Run search" at bounding box center [159, 486] width 218 height 23
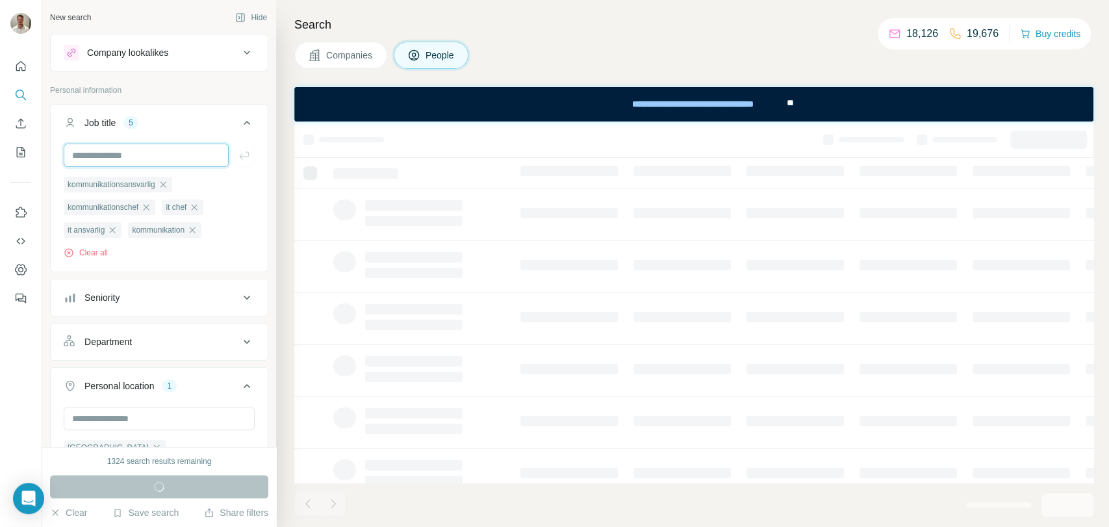
click at [150, 157] on input "text" at bounding box center [146, 155] width 165 height 23
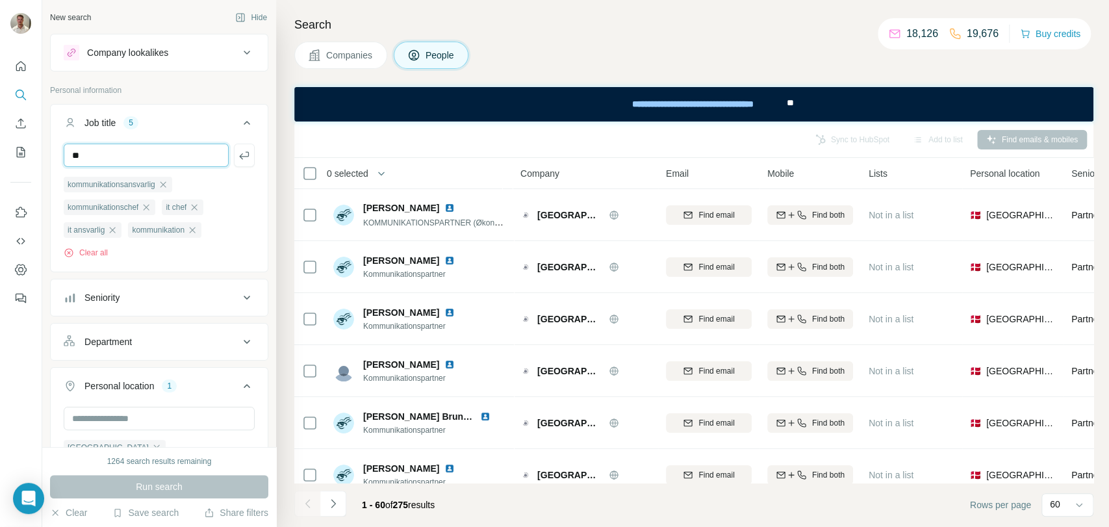
type input "**"
click at [240, 155] on button "button" at bounding box center [244, 155] width 21 height 23
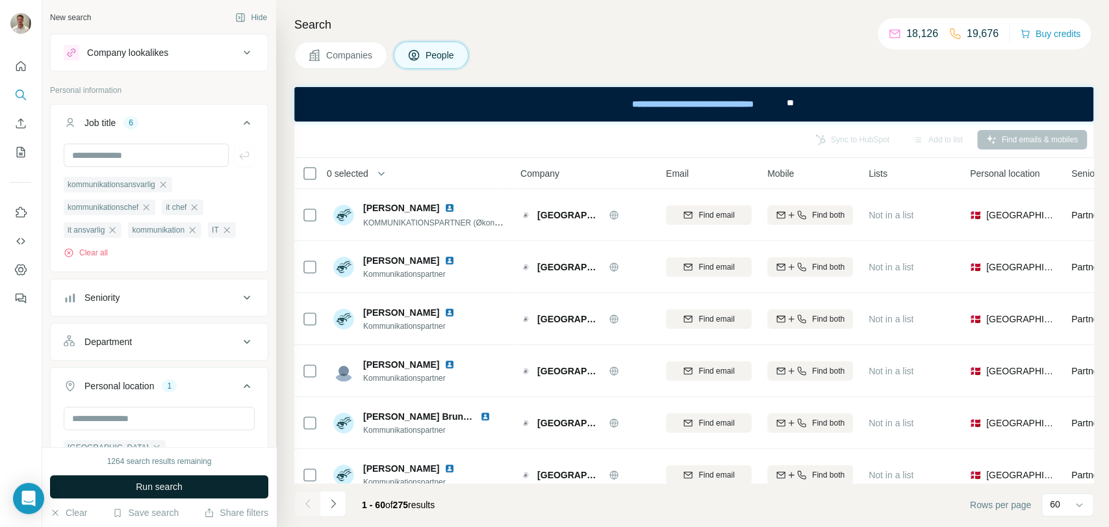
click at [153, 484] on span "Run search" at bounding box center [159, 486] width 47 height 13
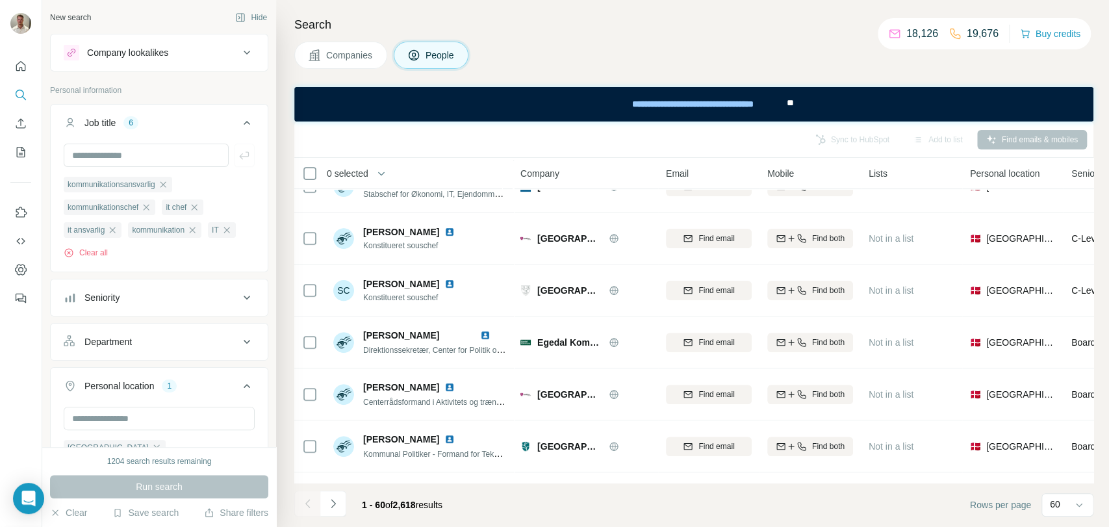
click at [229, 231] on icon "button" at bounding box center [227, 230] width 6 height 6
click at [198, 208] on icon "button" at bounding box center [195, 207] width 6 height 6
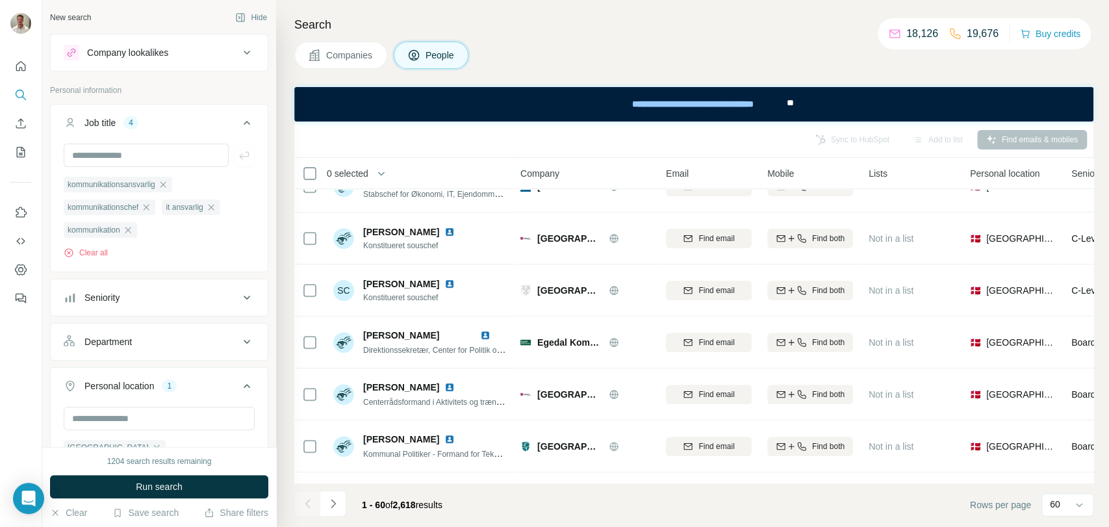
click at [214, 207] on icon "button" at bounding box center [211, 207] width 6 height 6
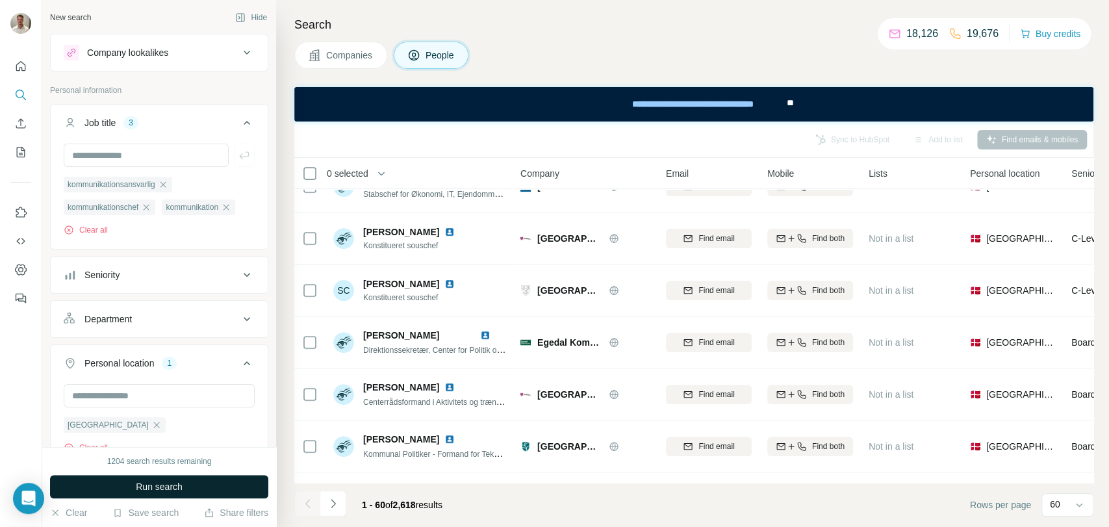
click at [187, 484] on button "Run search" at bounding box center [159, 486] width 218 height 23
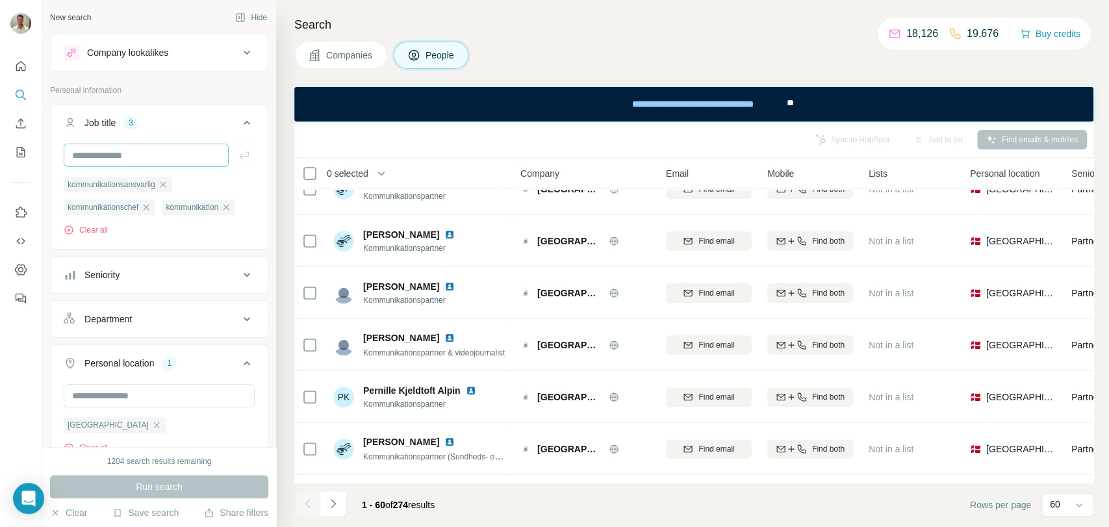
scroll to position [289, 0]
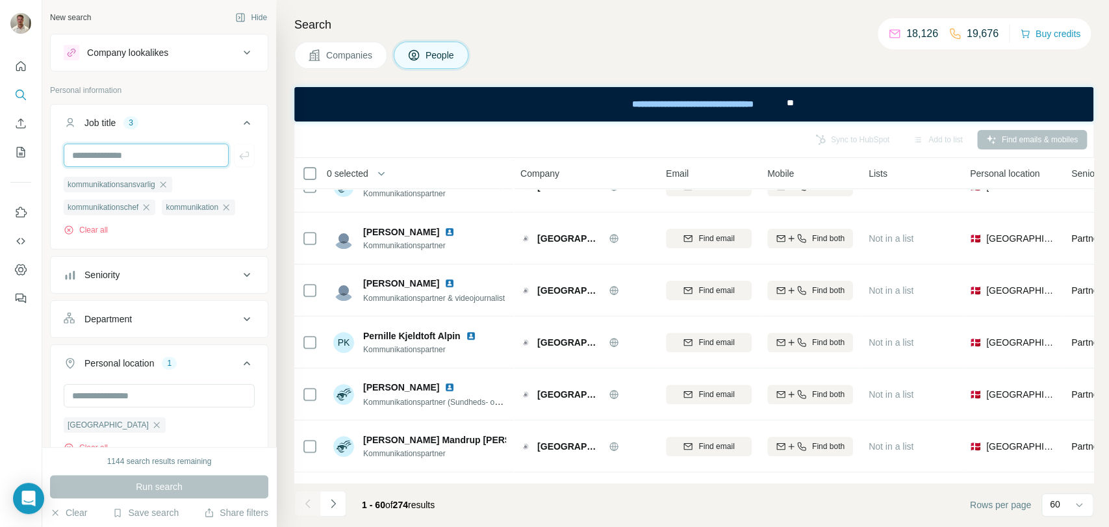
click at [173, 157] on input "text" at bounding box center [146, 155] width 165 height 23
type input "*******"
click at [240, 152] on button "button" at bounding box center [244, 155] width 21 height 23
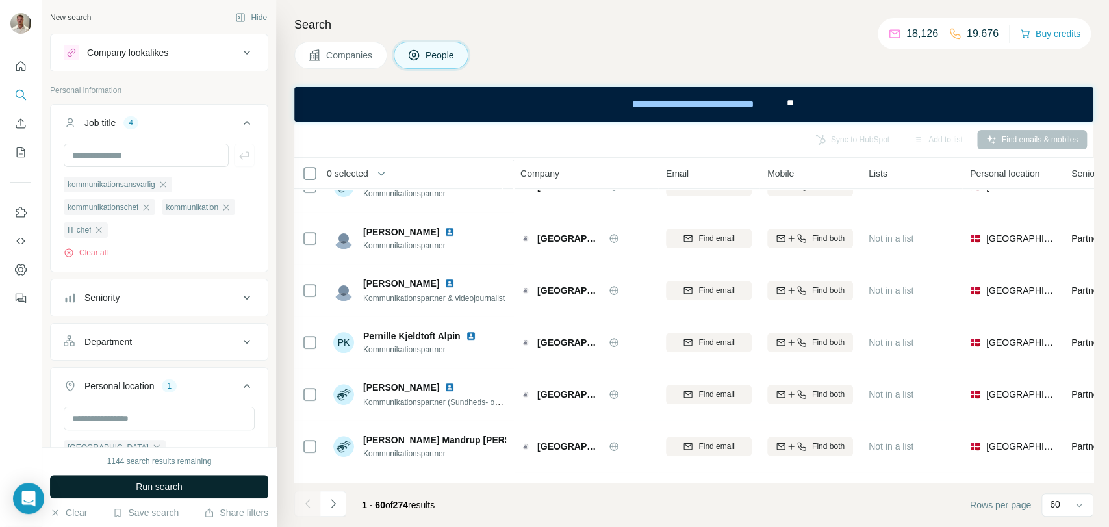
click at [187, 485] on button "Run search" at bounding box center [159, 486] width 218 height 23
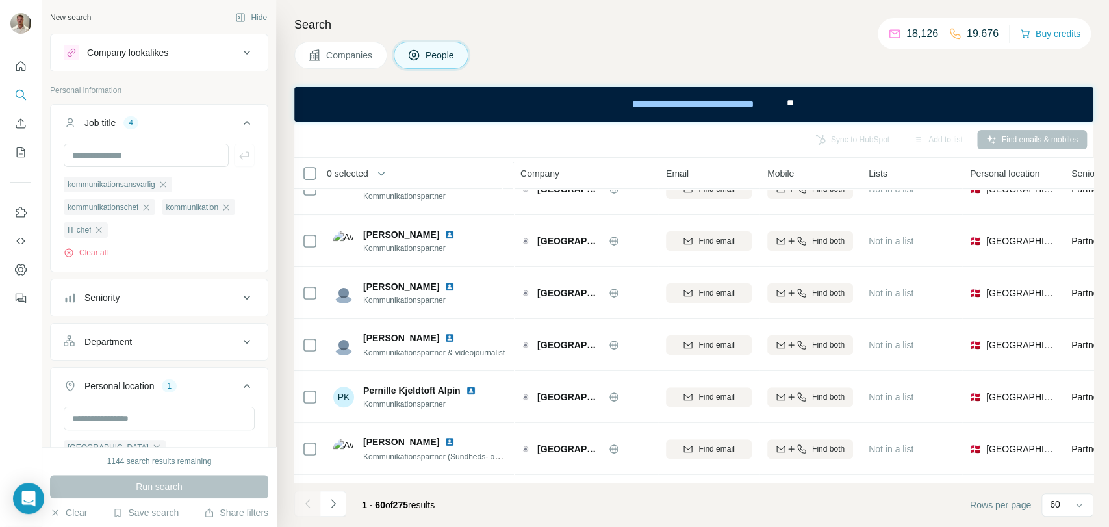
scroll to position [289, 0]
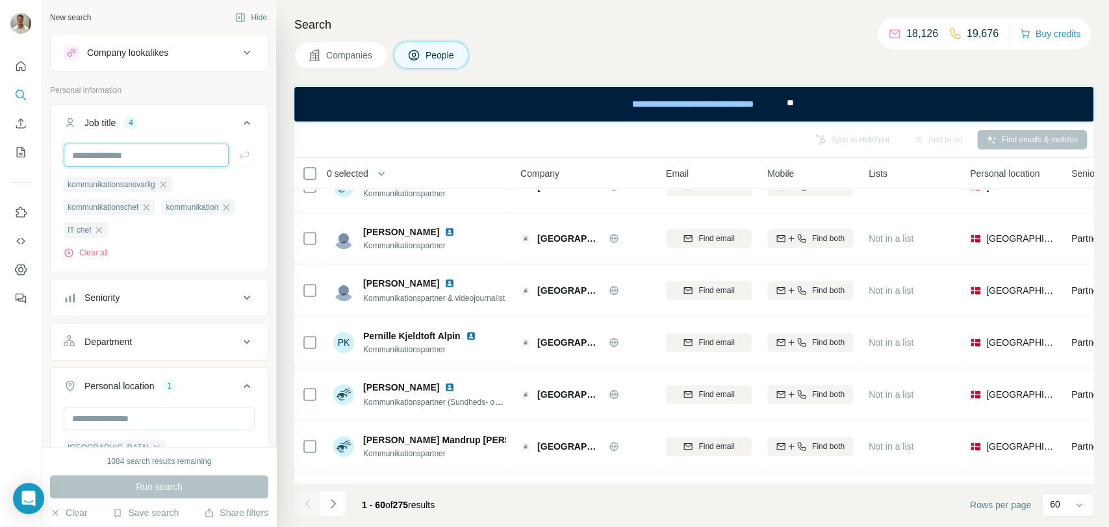
click at [155, 155] on input "text" at bounding box center [146, 155] width 165 height 23
type input "**********"
drag, startPoint x: 239, startPoint y: 148, endPoint x: 212, endPoint y: 470, distance: 323.5
click at [239, 148] on button "button" at bounding box center [244, 155] width 21 height 23
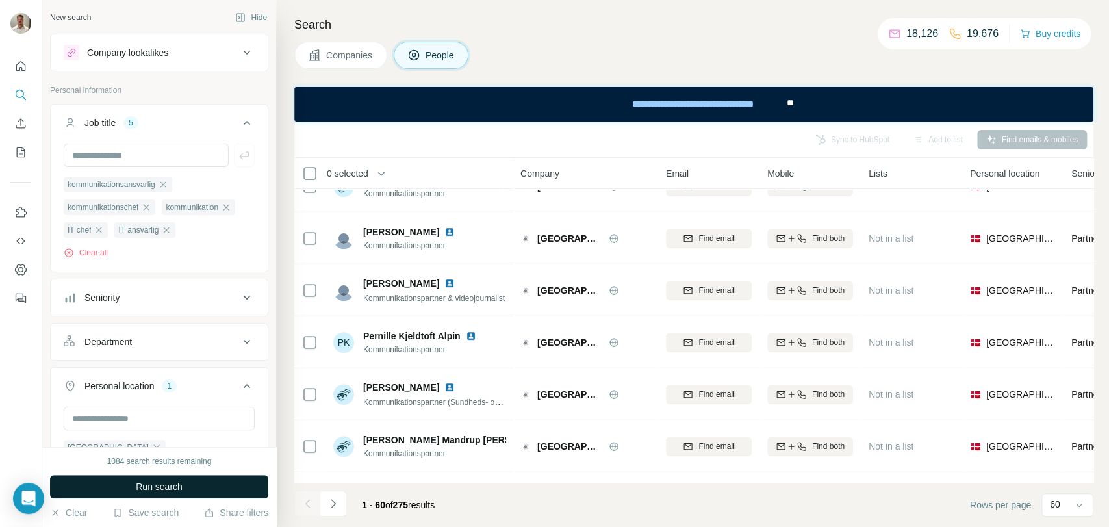
click at [207, 491] on button "Run search" at bounding box center [159, 486] width 218 height 23
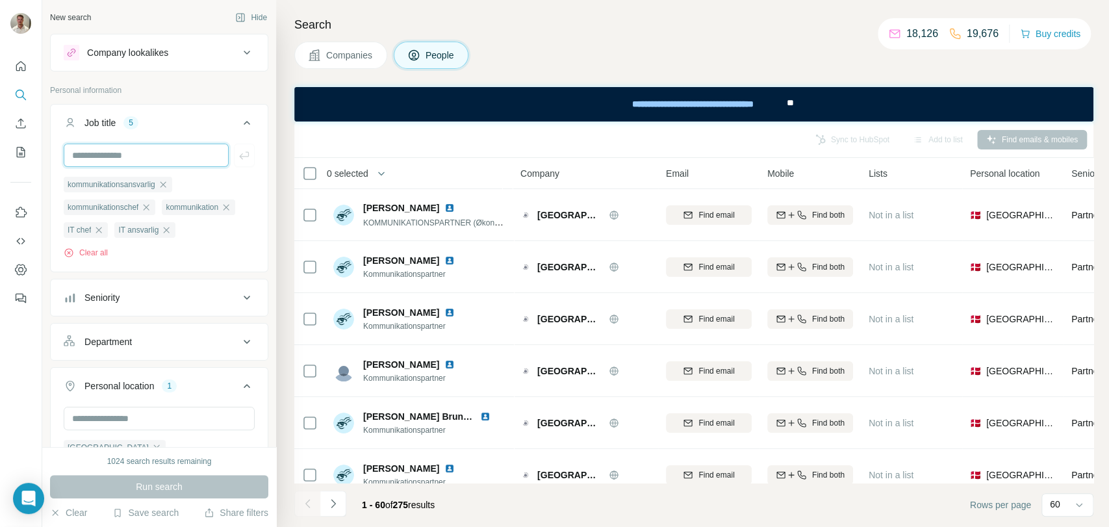
click at [153, 154] on input "text" at bounding box center [146, 155] width 165 height 23
type input "**********"
click at [238, 160] on icon "button" at bounding box center [244, 155] width 13 height 13
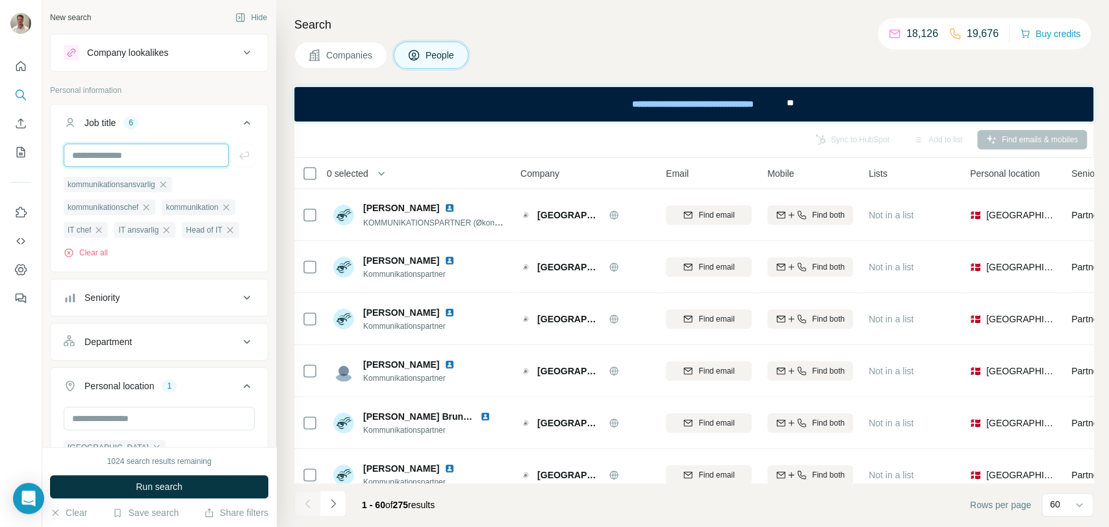
click at [181, 158] on input "text" at bounding box center [146, 155] width 165 height 23
type input "**********"
click at [234, 146] on button "button" at bounding box center [244, 155] width 21 height 23
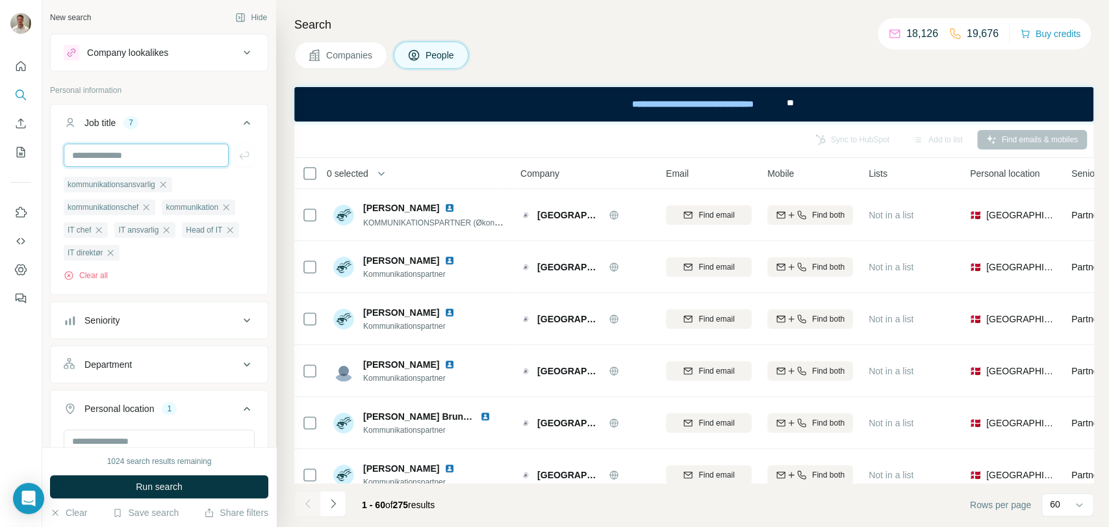
click at [135, 159] on input "text" at bounding box center [146, 155] width 165 height 23
type input "********"
click at [239, 152] on icon "button" at bounding box center [244, 155] width 10 height 8
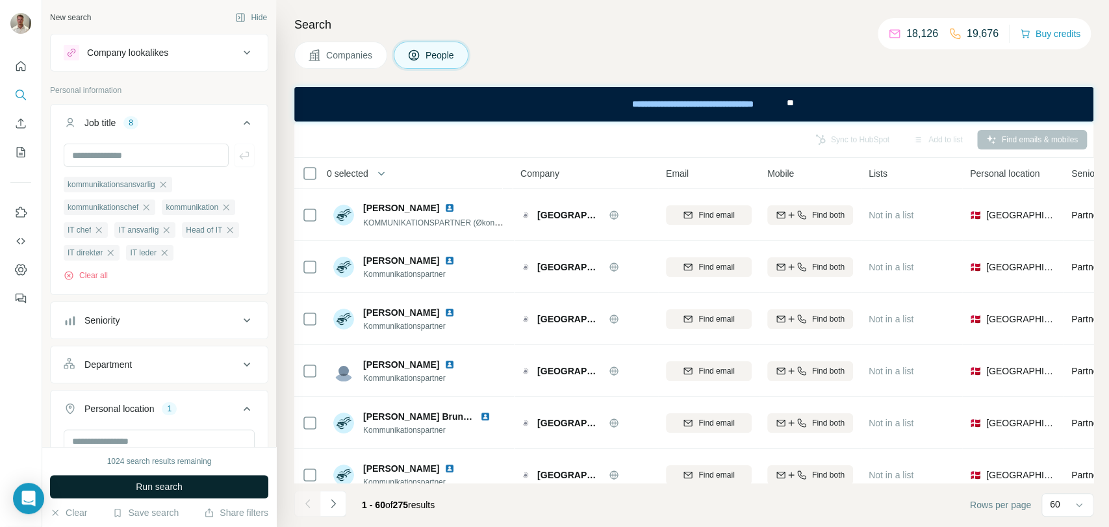
click at [169, 484] on span "Run search" at bounding box center [159, 486] width 47 height 13
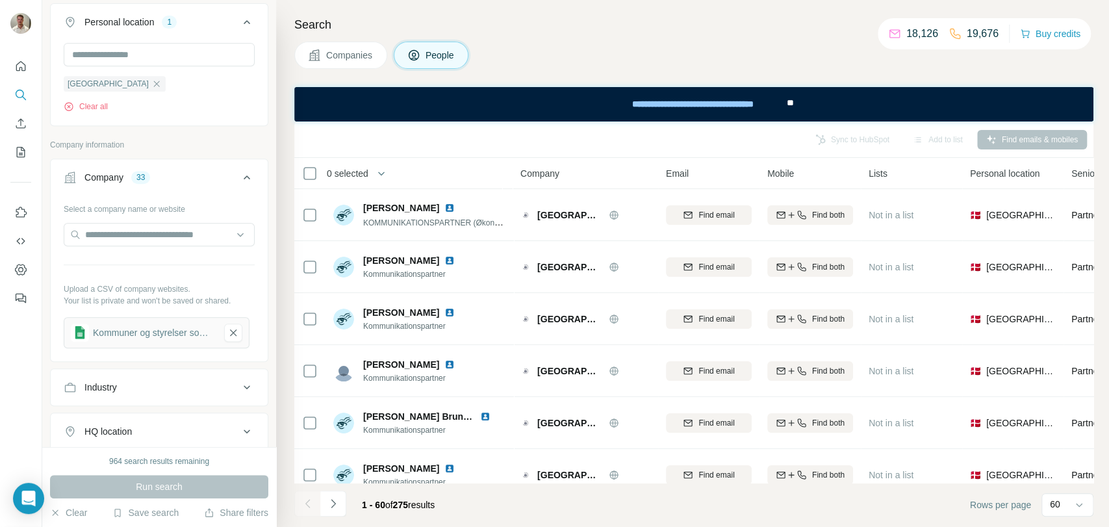
scroll to position [696, 0]
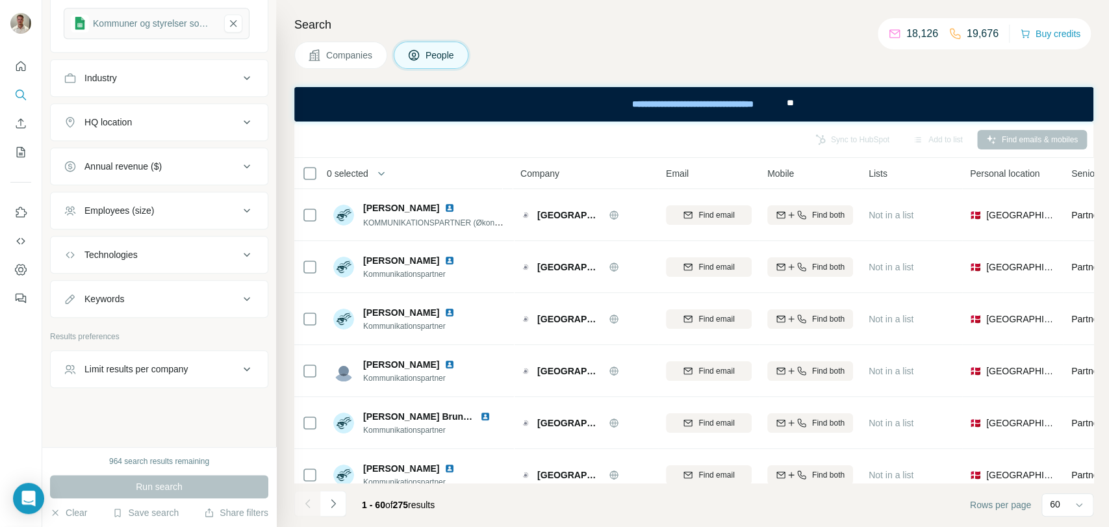
click at [183, 367] on div "Limit results per company" at bounding box center [136, 369] width 104 height 13
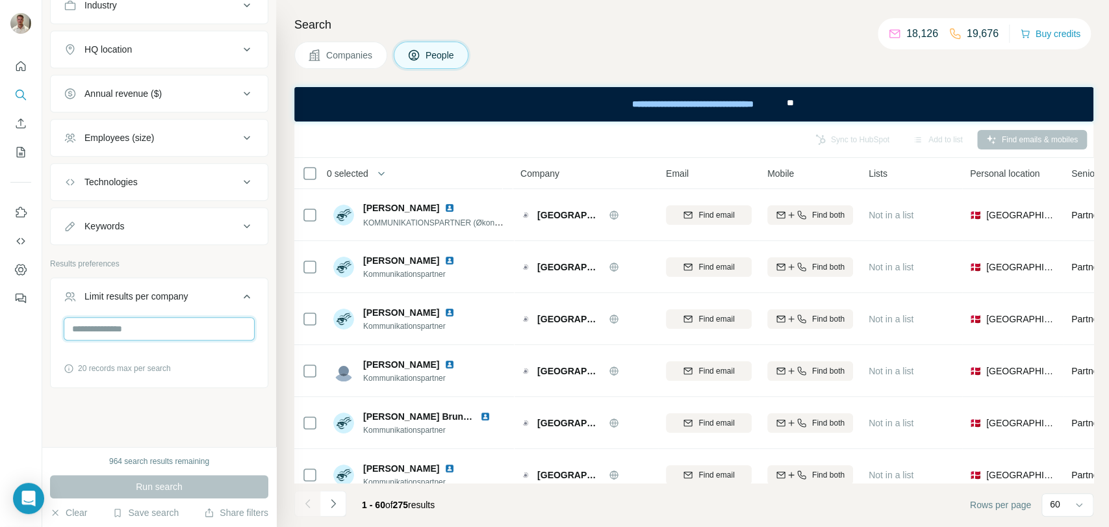
click at [142, 329] on input "number" at bounding box center [159, 328] width 191 height 23
type input "*"
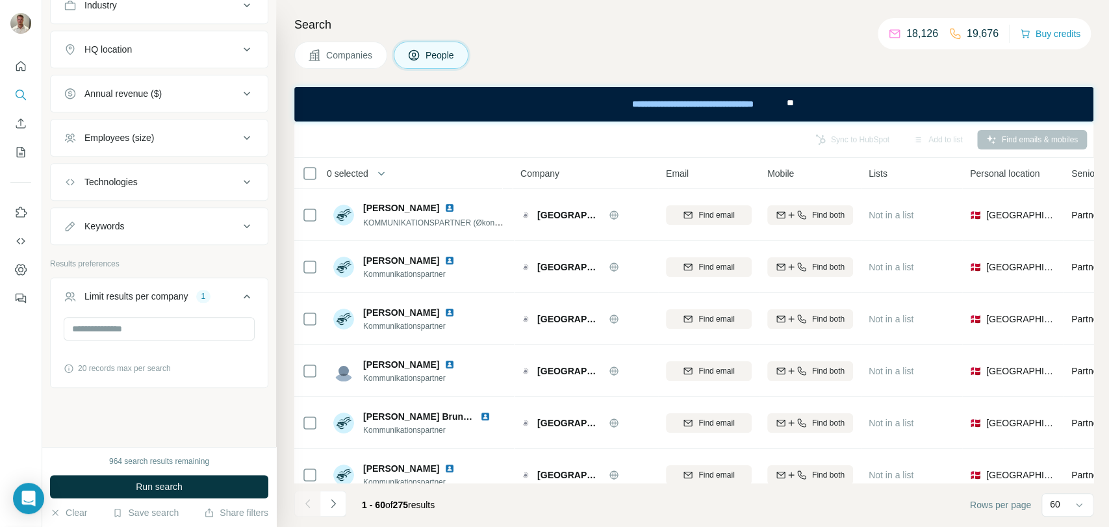
click at [174, 489] on span "Run search" at bounding box center [159, 486] width 47 height 13
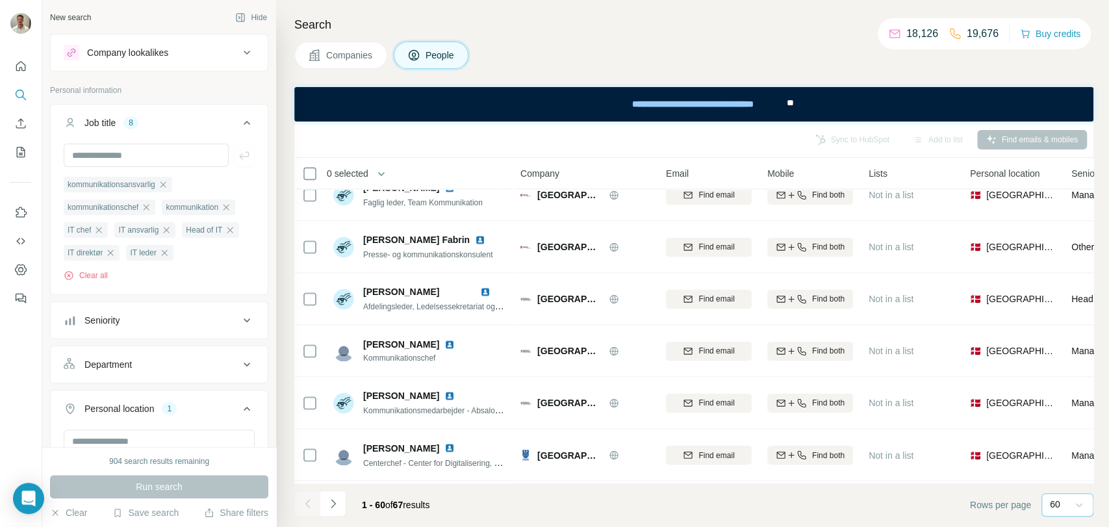
click at [1078, 503] on icon at bounding box center [1079, 504] width 13 height 13
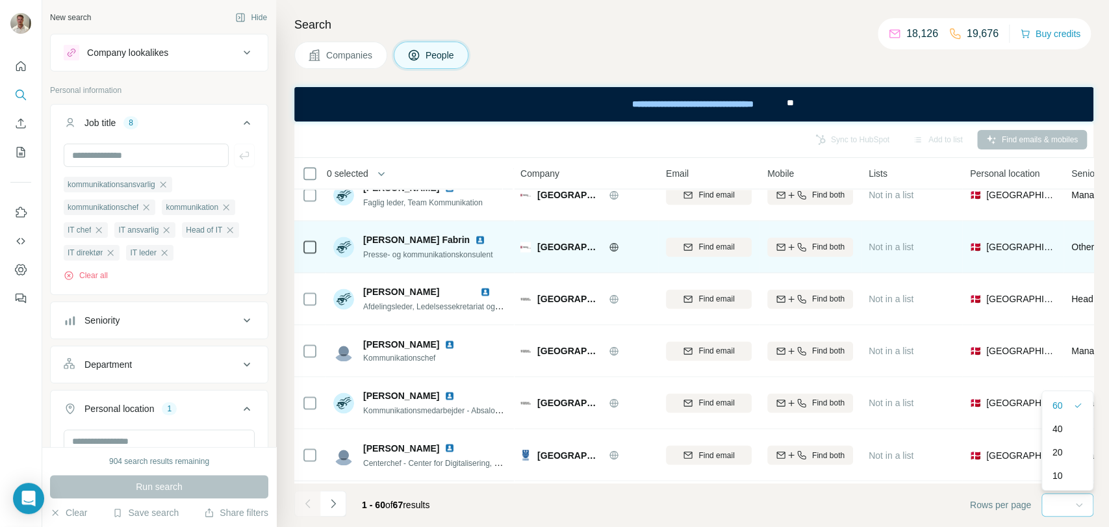
drag, startPoint x: 66, startPoint y: 29, endPoint x: 740, endPoint y: 257, distance: 710.9
click at [1065, 409] on div "60" at bounding box center [1063, 405] width 21 height 13
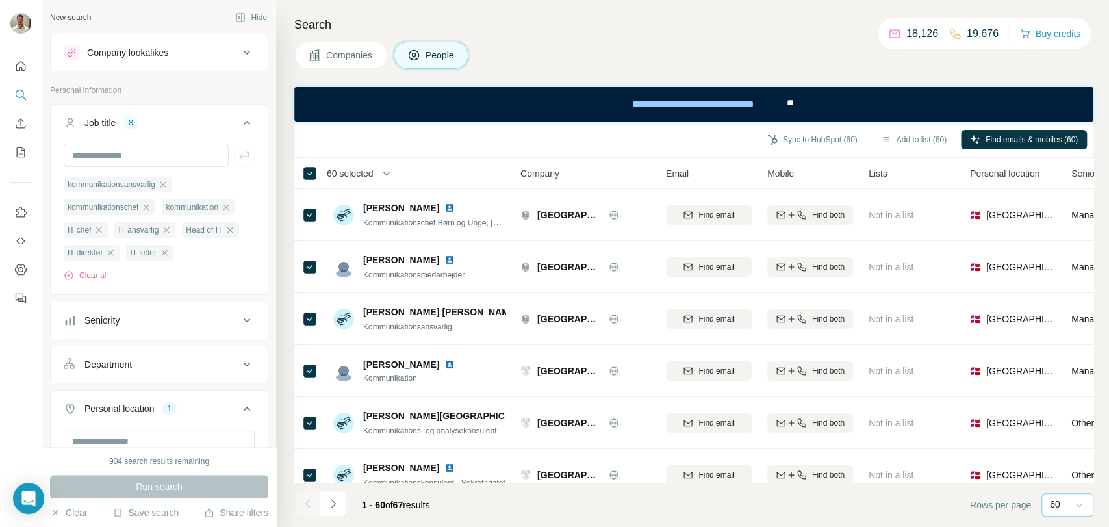
click at [336, 500] on icon "Navigate to next page" at bounding box center [333, 503] width 13 height 13
click at [313, 506] on icon "Navigate to previous page" at bounding box center [308, 503] width 13 height 13
click at [335, 502] on icon "Navigate to next page" at bounding box center [333, 503] width 13 height 13
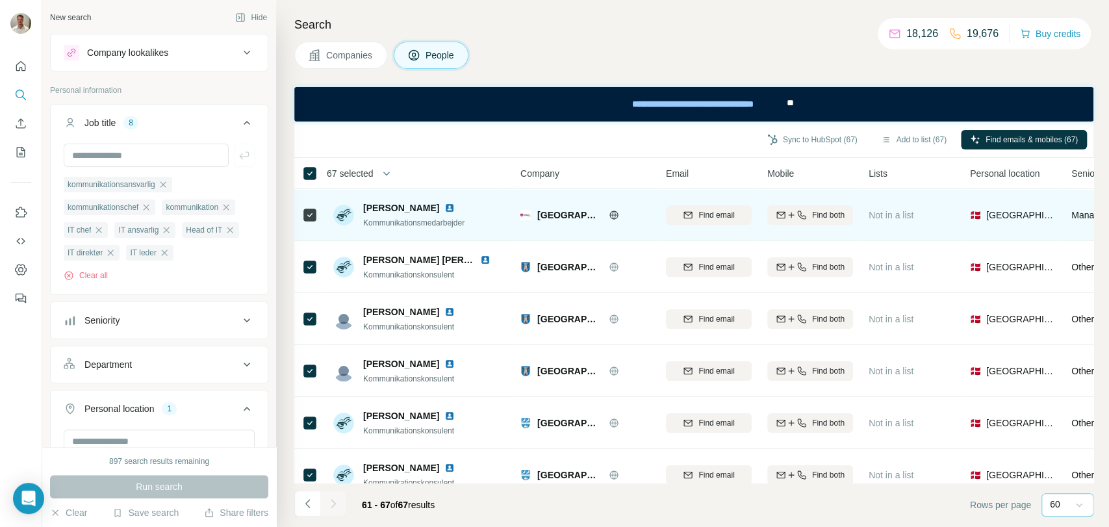
click at [309, 504] on icon "Navigate to previous page" at bounding box center [308, 503] width 13 height 13
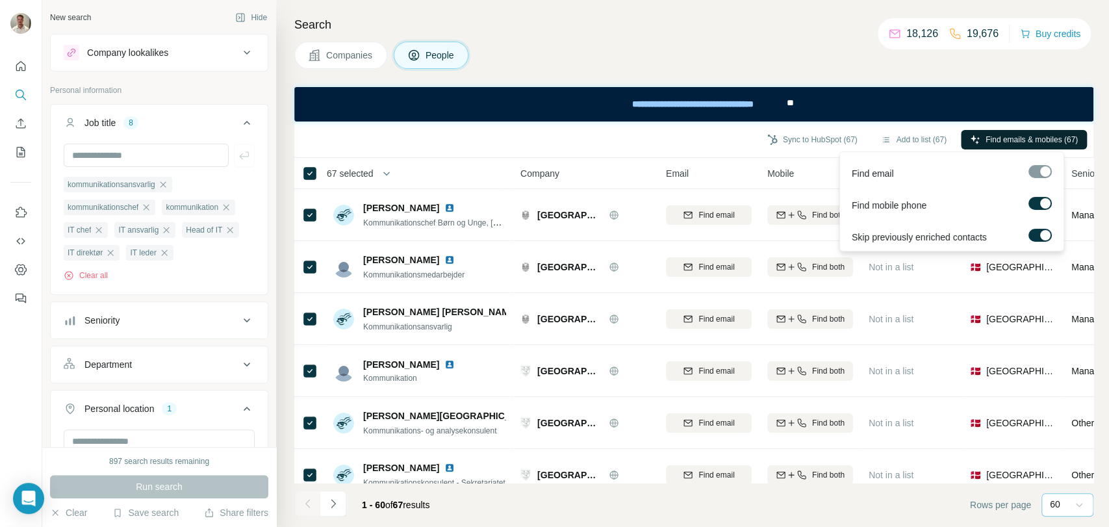
click at [1018, 142] on span "Find emails & mobiles (67)" at bounding box center [1032, 140] width 92 height 12
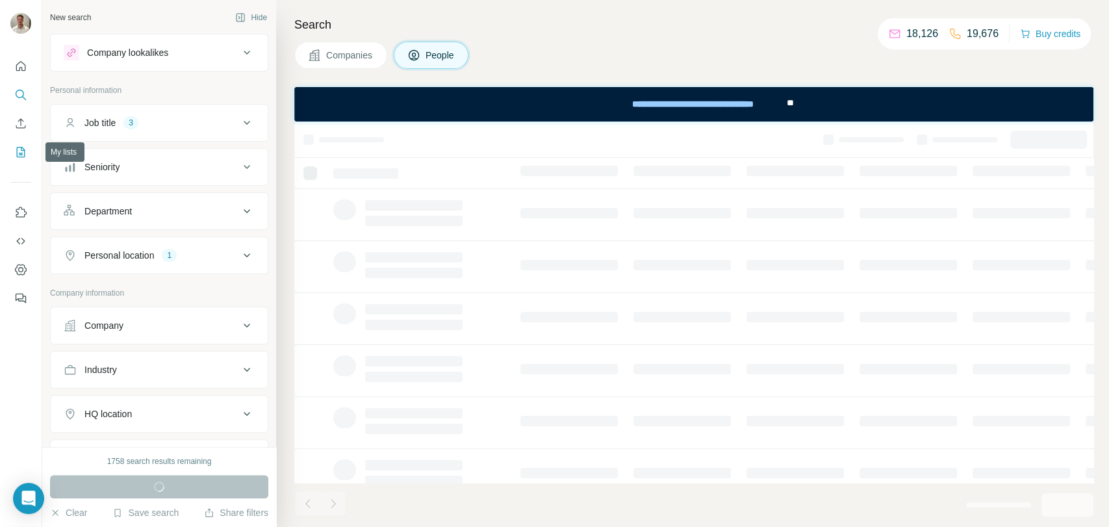
click at [23, 150] on icon "My lists" at bounding box center [22, 151] width 6 height 8
